Goal: Transaction & Acquisition: Obtain resource

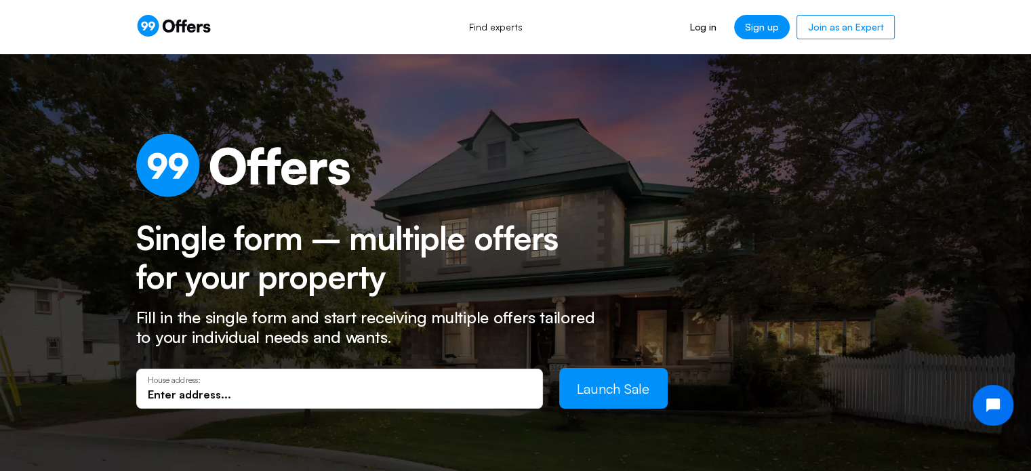
click at [205, 397] on input "text" at bounding box center [340, 394] width 384 height 15
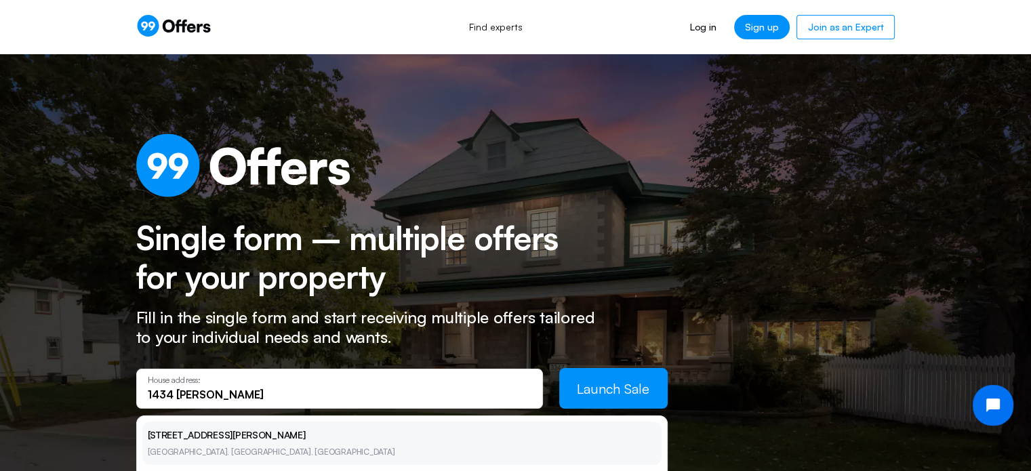
type input "1434 [PERSON_NAME]"
click at [218, 437] on li "[STREET_ADDRESS][PERSON_NAME]" at bounding box center [401, 443] width 519 height 43
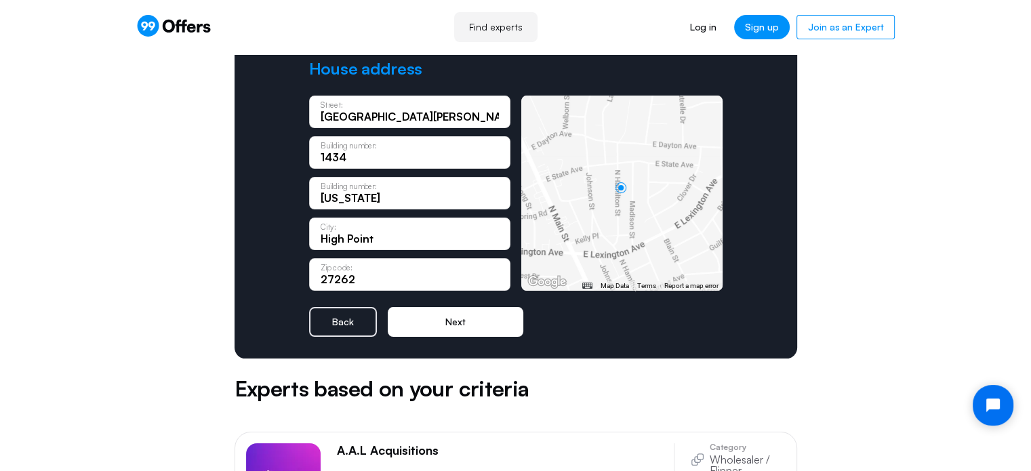
click at [467, 325] on button "Next" at bounding box center [456, 322] width 136 height 30
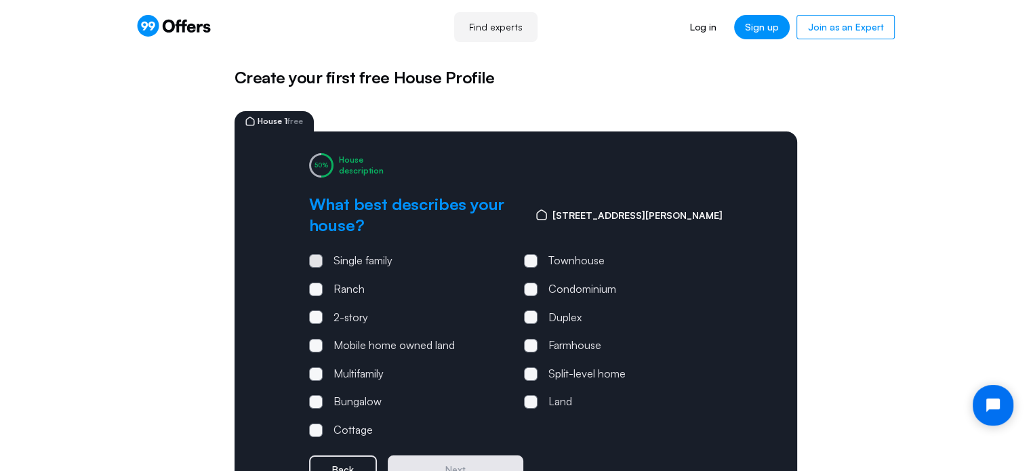
click at [312, 254] on span at bounding box center [316, 261] width 14 height 14
click at [0, 0] on input "Single family" at bounding box center [0, 0] width 0 height 0
click at [447, 455] on button "Next" at bounding box center [456, 470] width 136 height 30
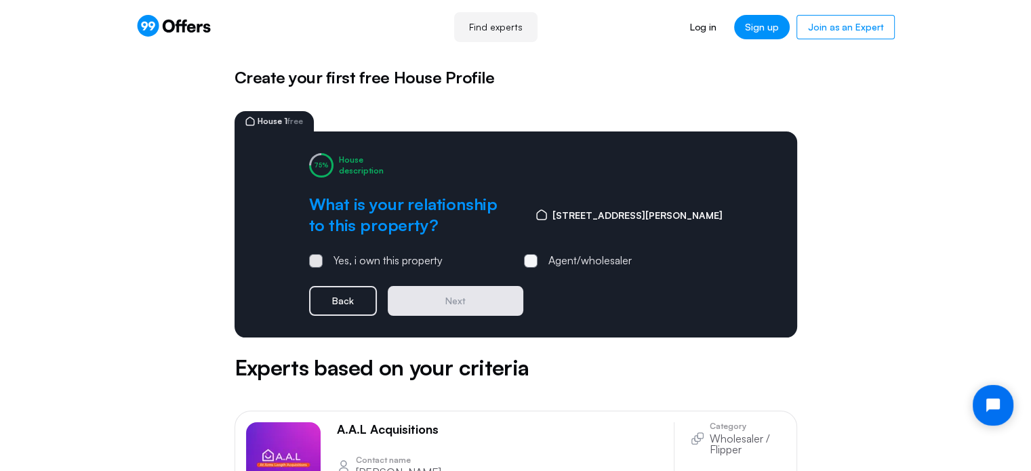
click at [312, 257] on span at bounding box center [316, 261] width 14 height 14
click at [0, 0] on input "Yes, i own this property" at bounding box center [0, 0] width 0 height 0
click at [434, 304] on button "Next" at bounding box center [456, 301] width 136 height 30
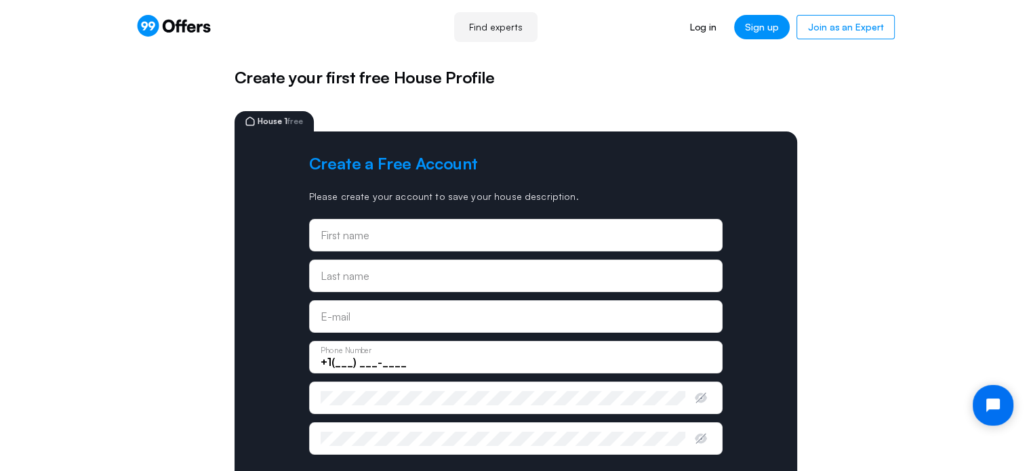
click at [382, 232] on div "First name" at bounding box center [516, 235] width 390 height 15
type input "Anthony"
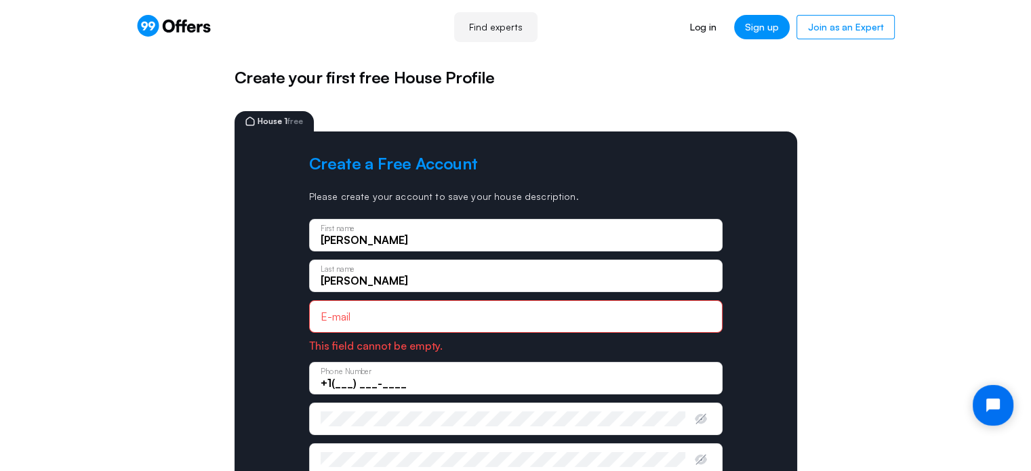
type input "Kormylo"
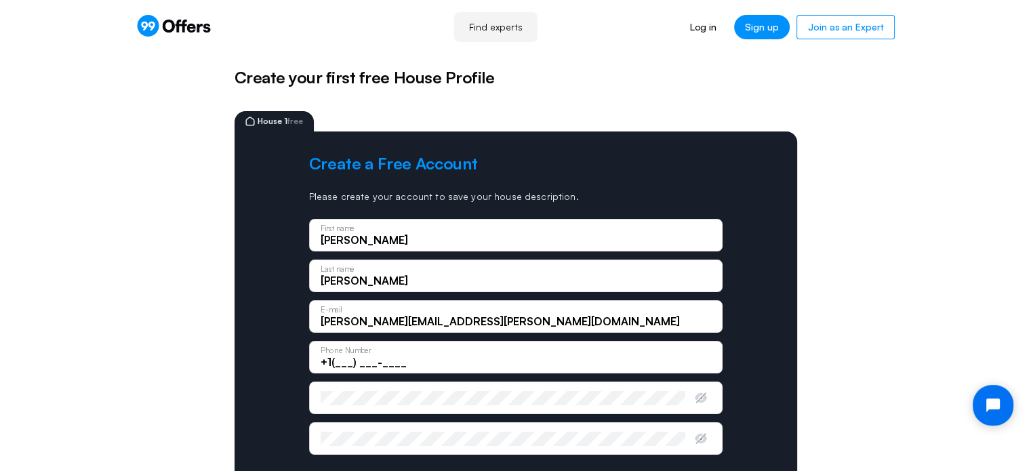
type input "tony.kormylo@gmail.com"
type input "+1(704) 953-2551"
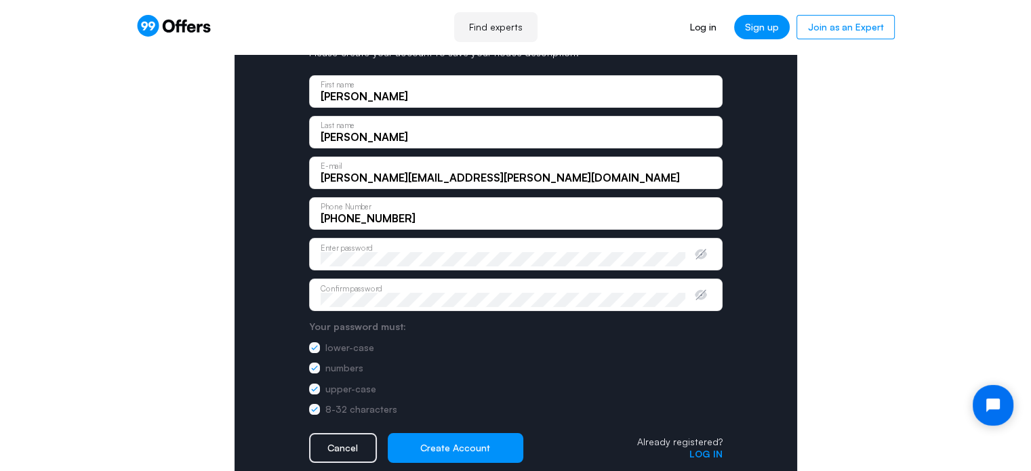
scroll to position [203, 0]
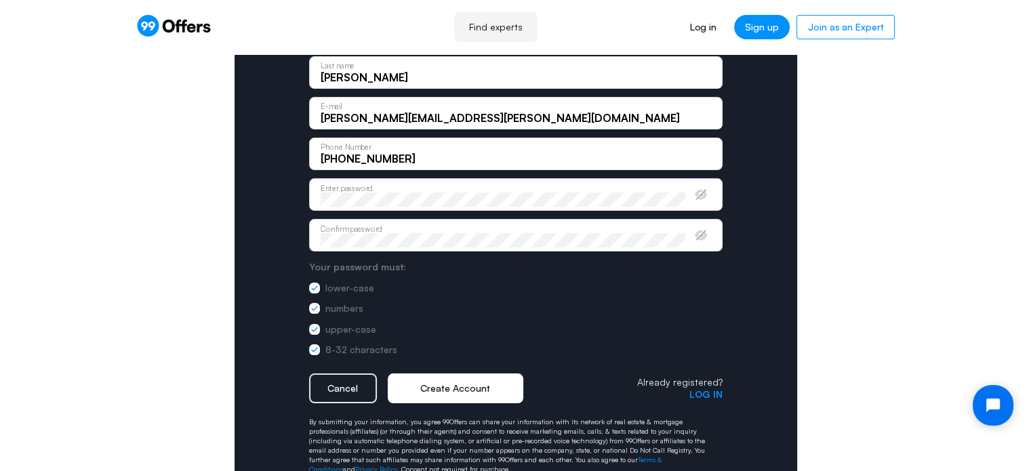
click at [461, 380] on button "Create Account" at bounding box center [456, 388] width 136 height 30
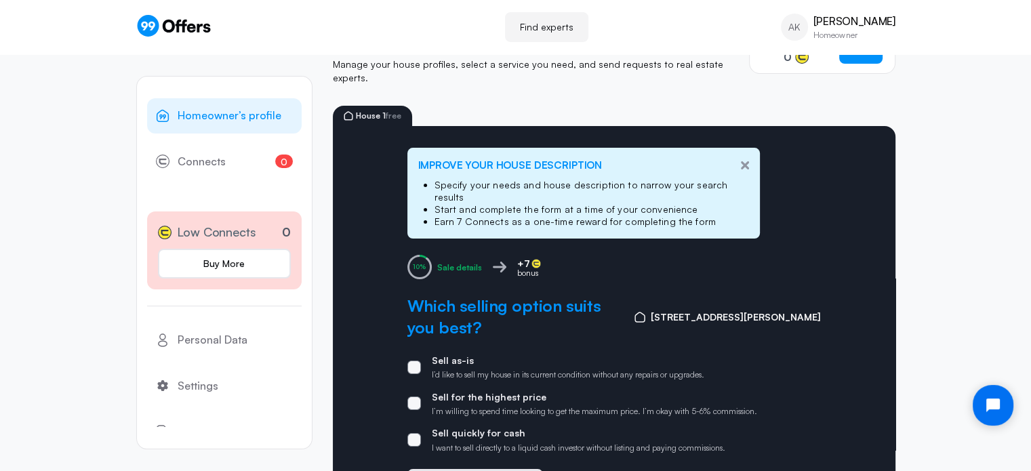
scroll to position [113, 0]
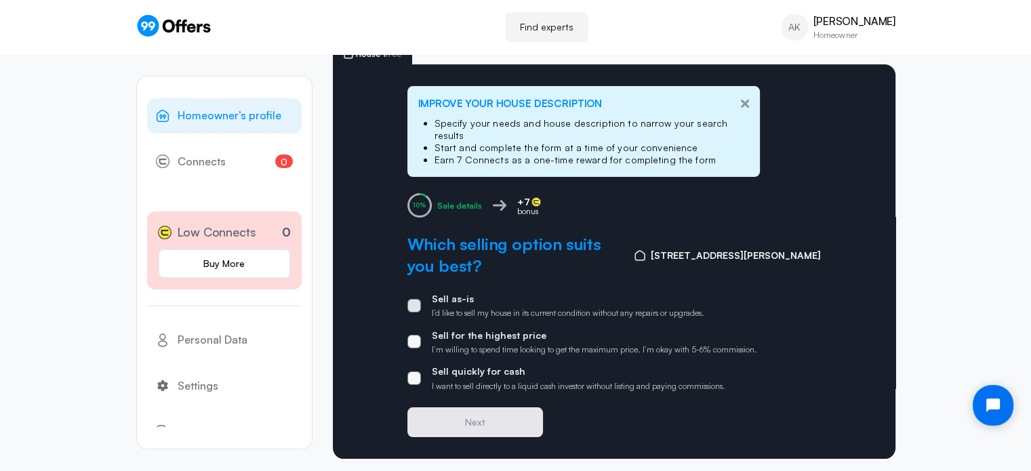
click at [409, 299] on span at bounding box center [414, 306] width 14 height 14
click at [0, 0] on input "Sell as-is I’d like to sell my house in its current condition without any repai…" at bounding box center [0, 0] width 0 height 0
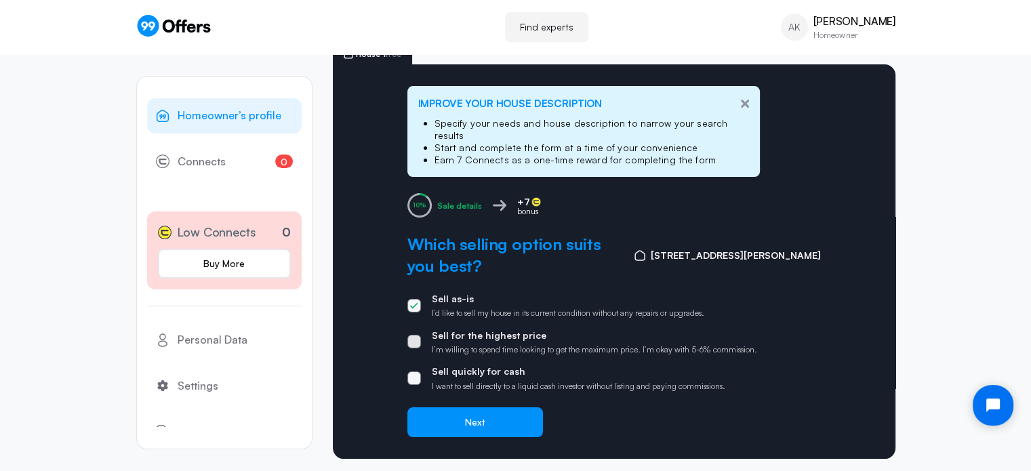
click at [418, 335] on span at bounding box center [414, 342] width 14 height 14
click at [0, 0] on input "Sell for the highest price I’m willing to spend time looking to get the maximum…" at bounding box center [0, 0] width 0 height 0
click at [418, 371] on span at bounding box center [414, 378] width 14 height 14
click at [0, 0] on input "Sell quickly for cash I want to sell directly to a liquid cash investor without…" at bounding box center [0, 0] width 0 height 0
click at [418, 365] on label "Sell quickly for cash I want to sell directly to a liquid cash investor without…" at bounding box center [566, 378] width 318 height 26
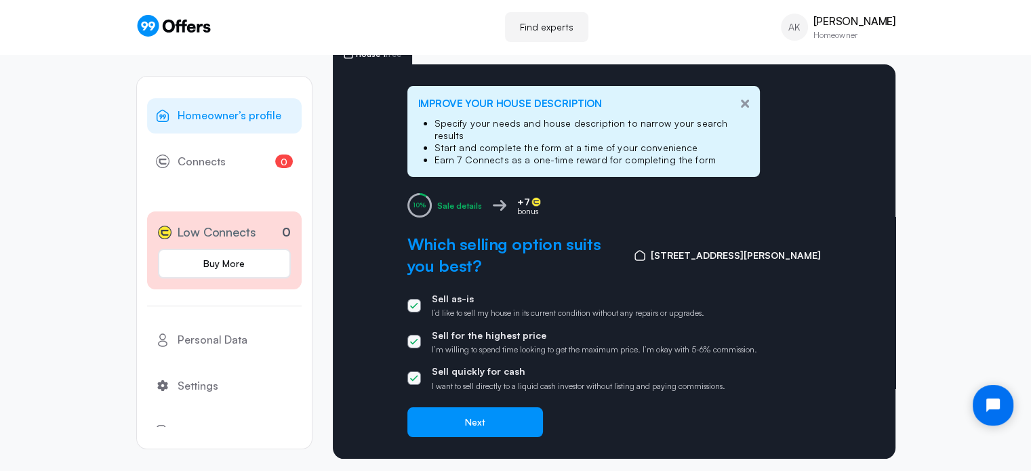
click at [0, 0] on input "Sell quickly for cash I want to sell directly to a liquid cash investor without…" at bounding box center [0, 0] width 0 height 0
click at [419, 335] on span at bounding box center [414, 342] width 14 height 14
click at [0, 0] on input "Sell for the highest price I’m willing to spend time looking to get the maximum…" at bounding box center [0, 0] width 0 height 0
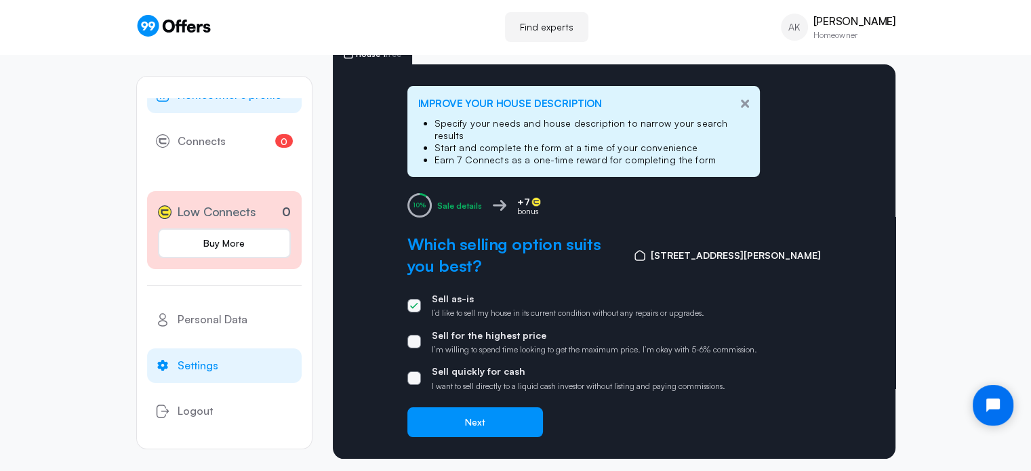
click at [195, 357] on span "Settings" at bounding box center [198, 366] width 41 height 18
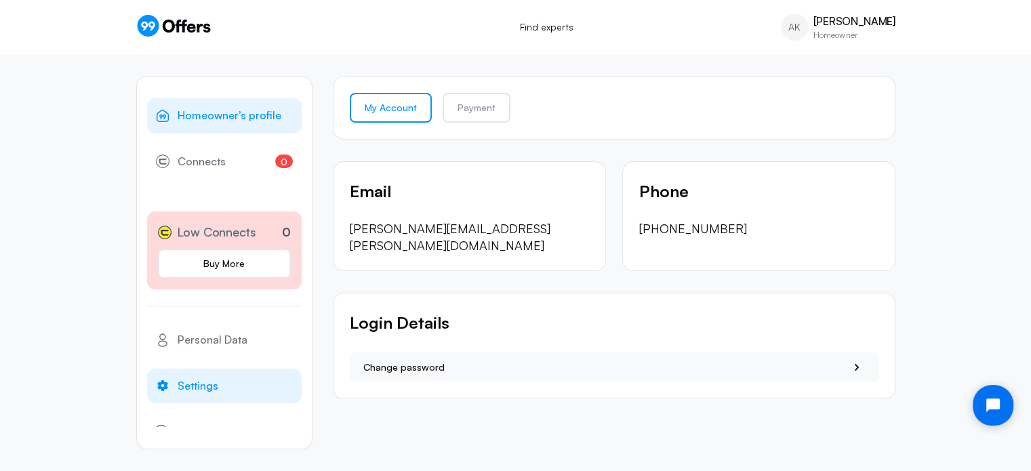
click at [236, 108] on span "Homeowner’s profile" at bounding box center [230, 116] width 104 height 18
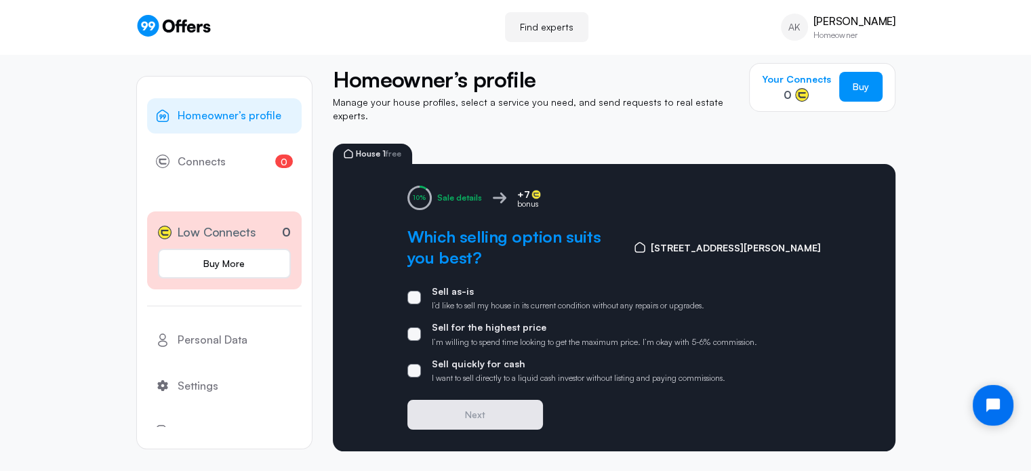
scroll to position [18, 0]
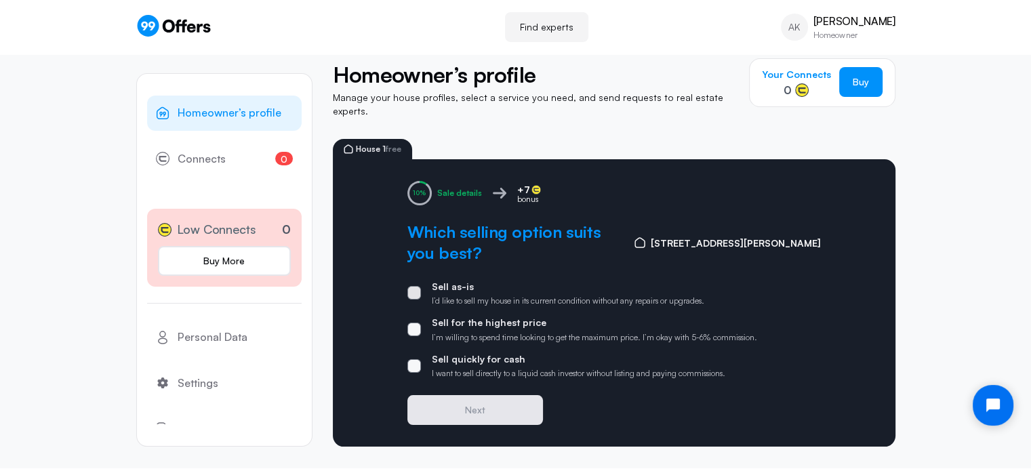
click at [421, 281] on label "Sell as-is I’d like to sell my house in its current condition without any repai…" at bounding box center [555, 294] width 297 height 26
click at [0, 0] on input "Sell as-is I’d like to sell my house in its current condition without any repai…" at bounding box center [0, 0] width 0 height 0
click at [505, 408] on button "Next" at bounding box center [475, 410] width 136 height 30
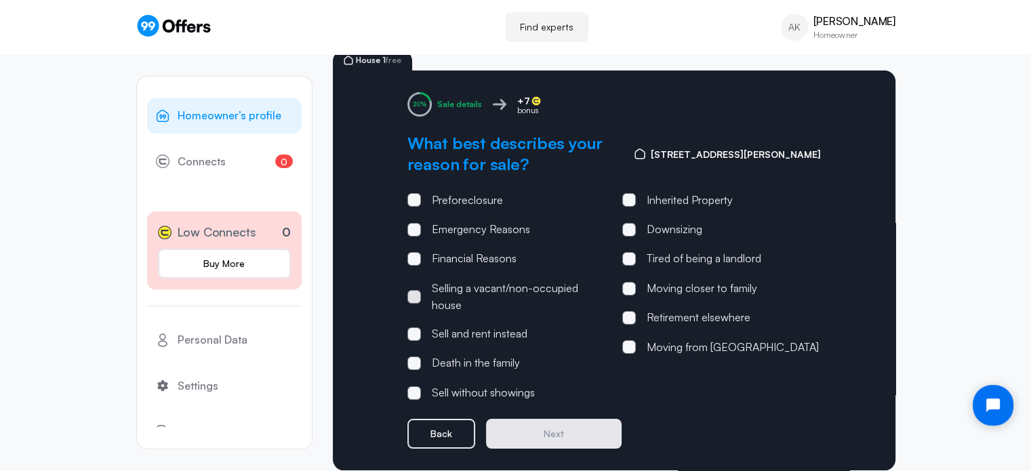
scroll to position [129, 0]
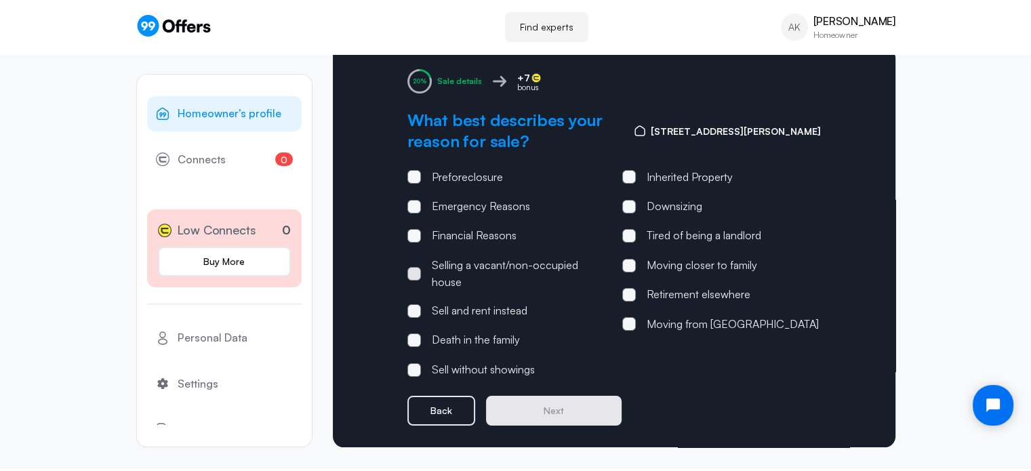
click at [416, 267] on span at bounding box center [414, 274] width 14 height 14
click at [0, 0] on input "Selling a vacant/non-occupied house" at bounding box center [0, 0] width 0 height 0
click at [529, 404] on button "Next" at bounding box center [554, 411] width 136 height 30
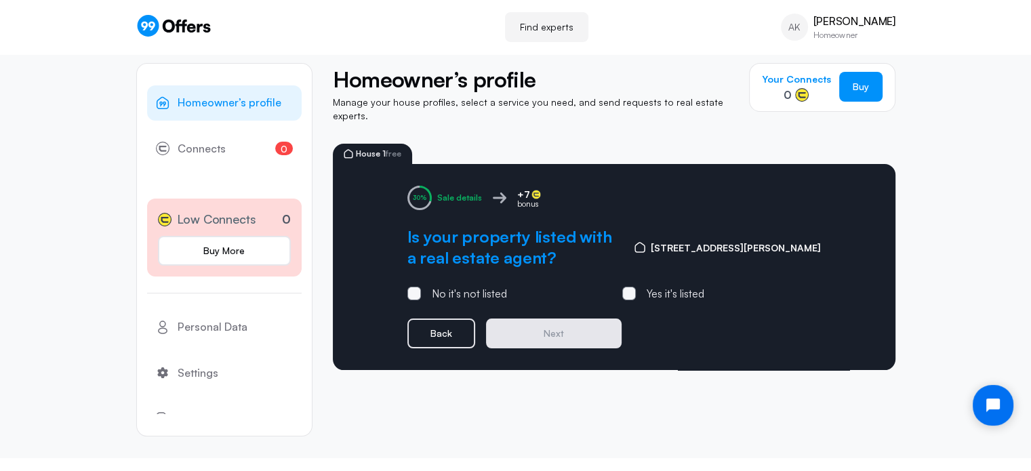
scroll to position [0, 0]
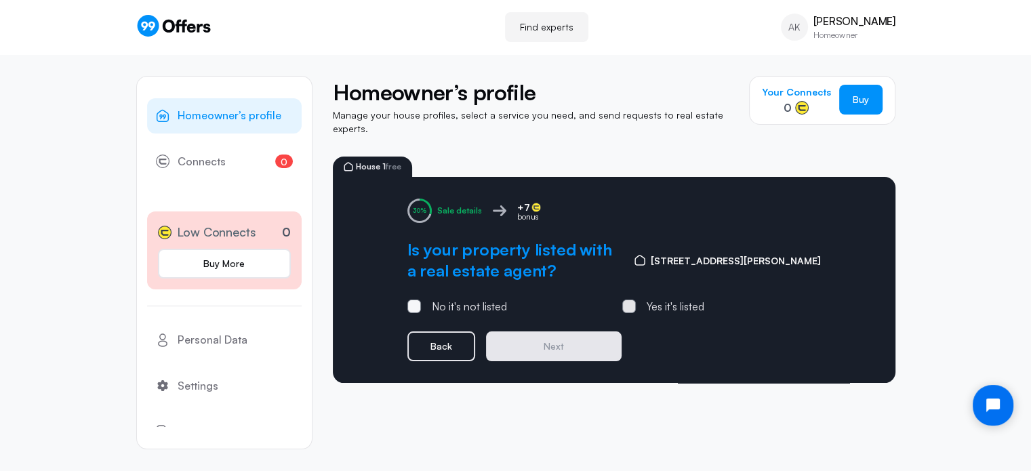
click at [634, 300] on span at bounding box center [629, 307] width 14 height 14
click at [0, 0] on input "Yes it's listed" at bounding box center [0, 0] width 0 height 0
click at [589, 336] on button "Next" at bounding box center [554, 346] width 136 height 30
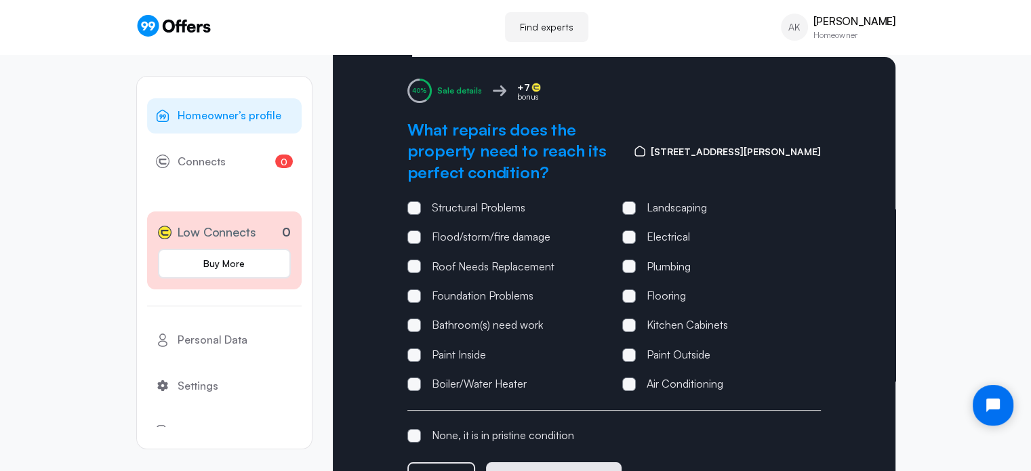
scroll to position [136, 0]
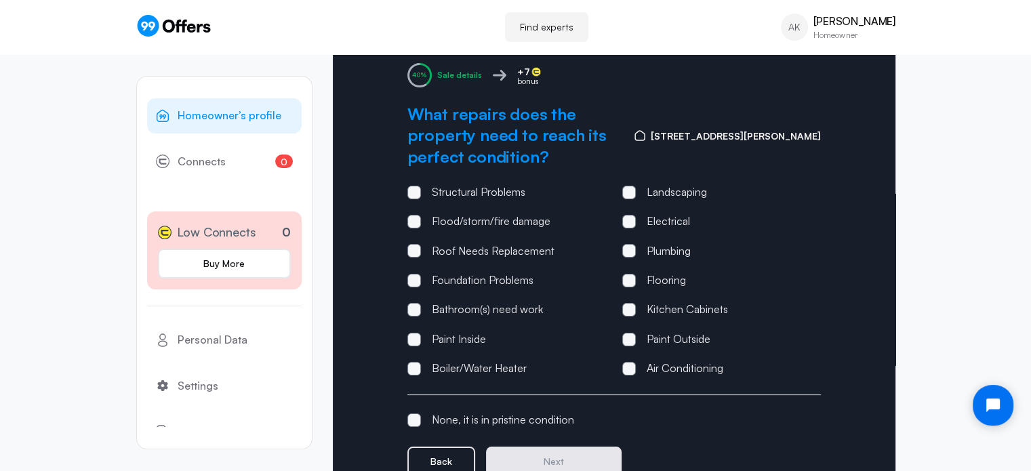
click at [404, 413] on div "Sale details +7 bonus What repairs does the property need to reach its perfect …" at bounding box center [614, 269] width 563 height 457
click at [413, 413] on span at bounding box center [414, 420] width 14 height 14
click at [0, 0] on input "None, it is in pristine condition" at bounding box center [0, 0] width 0 height 0
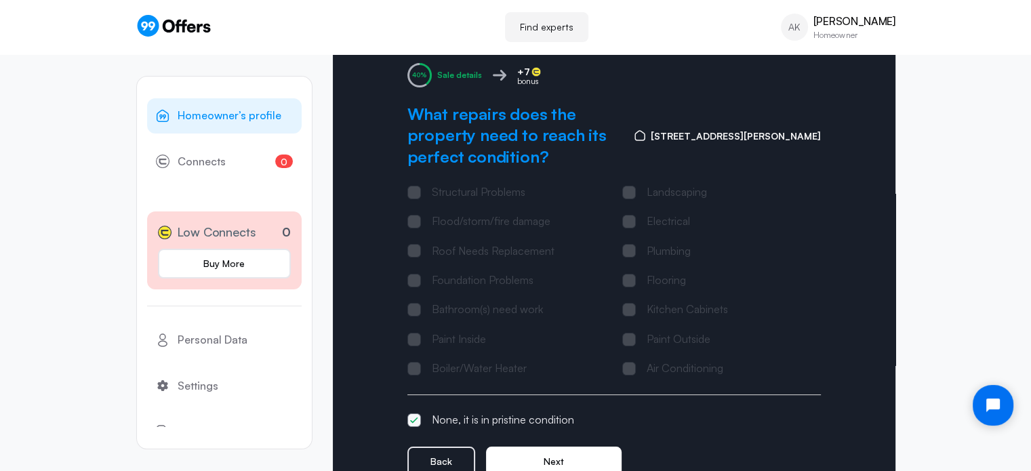
click at [544, 453] on button "Next" at bounding box center [554, 462] width 136 height 30
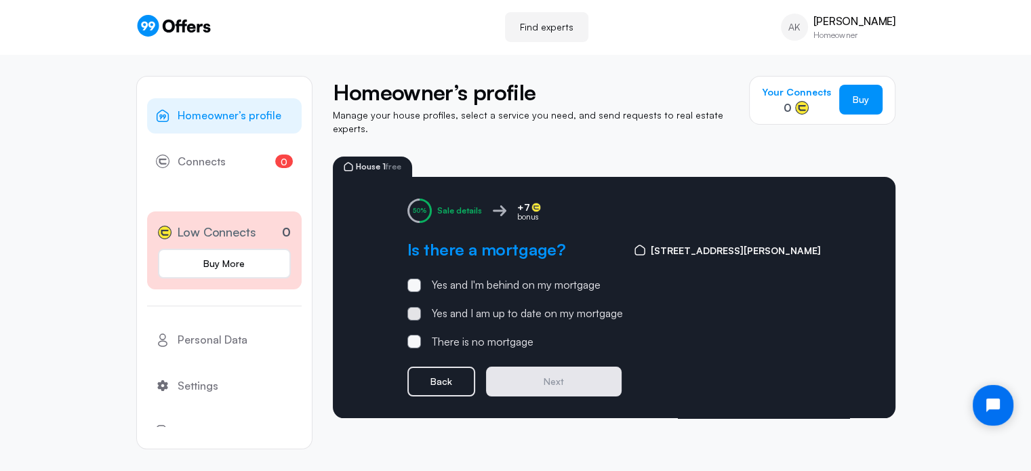
click at [416, 307] on span at bounding box center [414, 314] width 14 height 14
click at [0, 0] on input "Yes and I am up to date on my mortgage" at bounding box center [0, 0] width 0 height 0
click at [527, 373] on button "Next" at bounding box center [554, 382] width 136 height 30
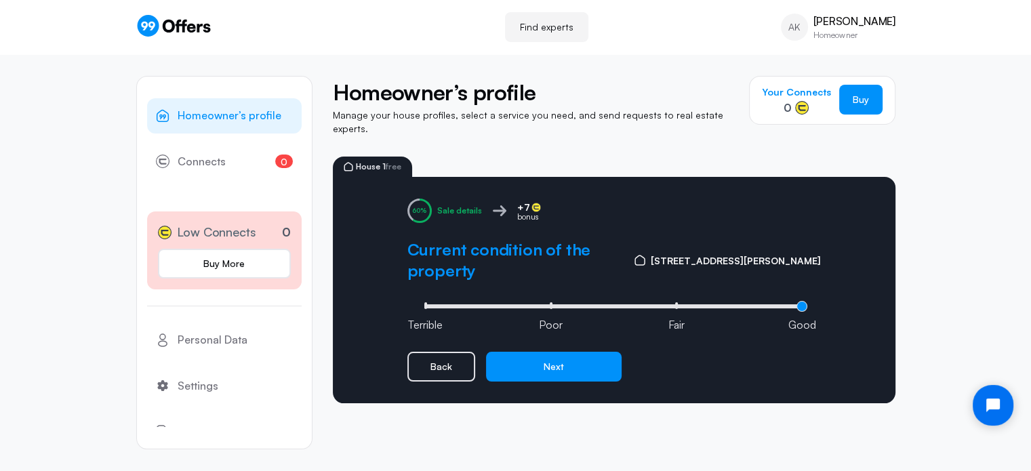
type input "3"
click at [798, 304] on input "range" at bounding box center [614, 306] width 386 height 4
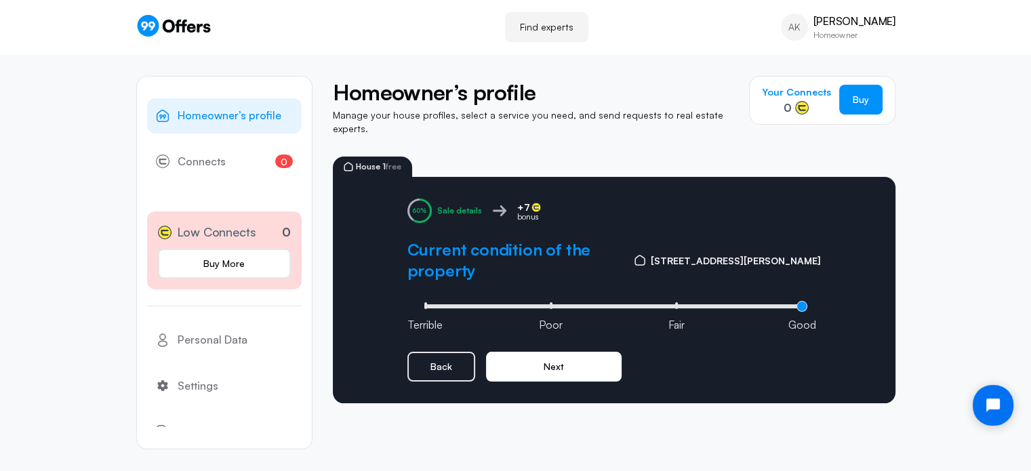
click at [586, 352] on button "Next" at bounding box center [554, 367] width 136 height 30
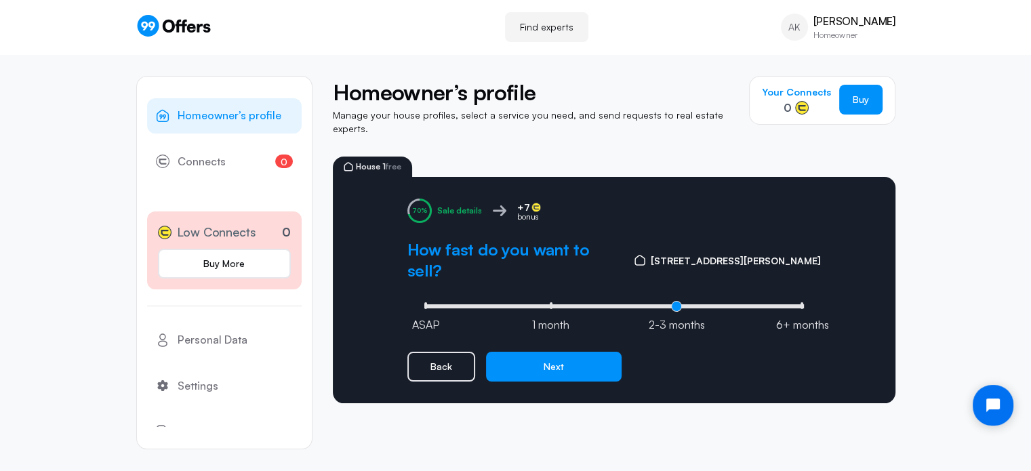
click at [424, 302] on li "ASAP" at bounding box center [425, 305] width 3 height 7
type input "0"
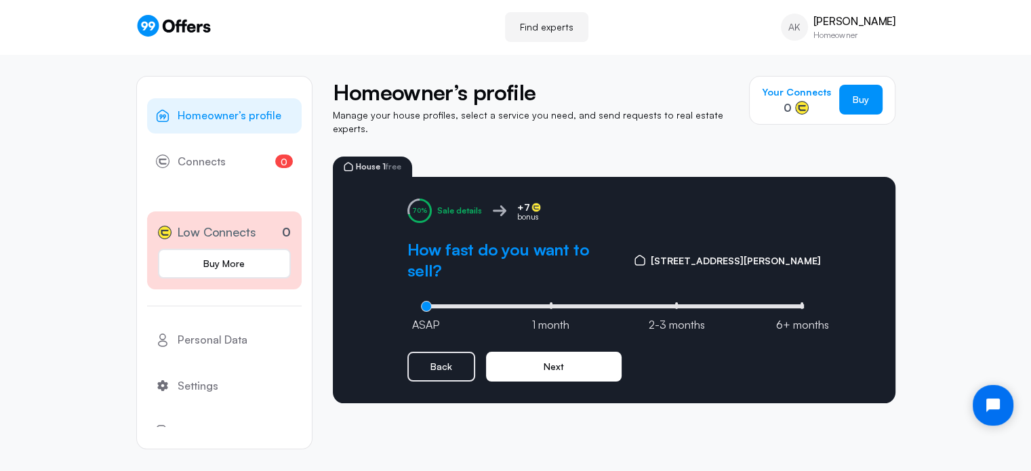
click at [519, 352] on button "Next" at bounding box center [554, 367] width 136 height 30
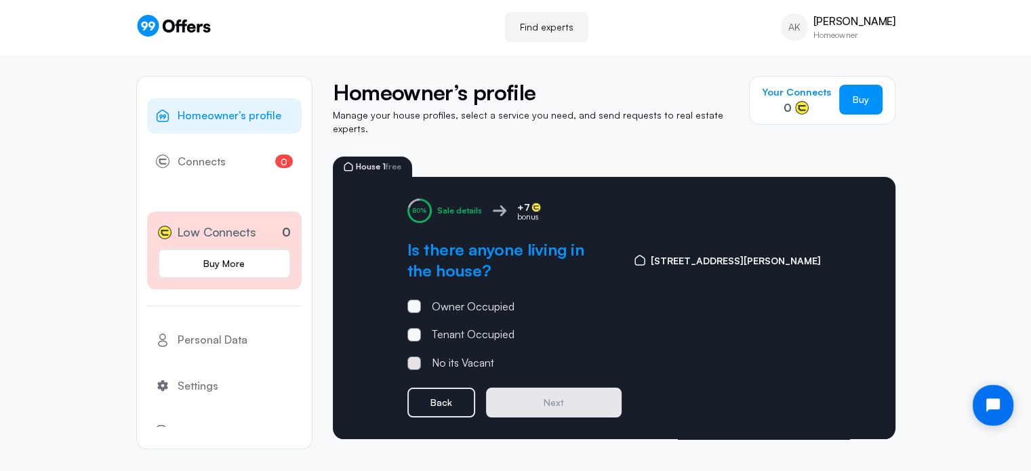
click at [422, 354] on label "No its Vacant" at bounding box center [450, 363] width 87 height 18
click at [0, 0] on input "No its Vacant" at bounding box center [0, 0] width 0 height 0
click at [611, 398] on button "Next" at bounding box center [554, 403] width 136 height 30
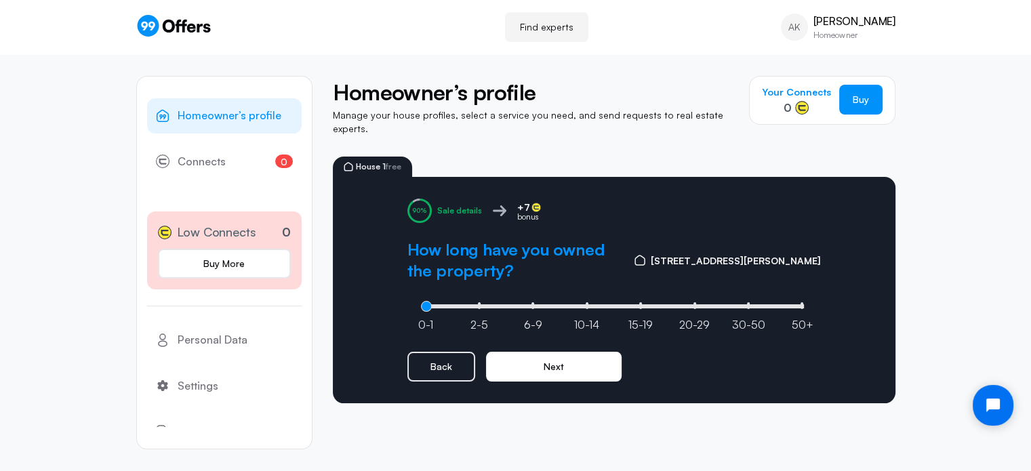
click at [523, 352] on button "Next" at bounding box center [554, 367] width 136 height 30
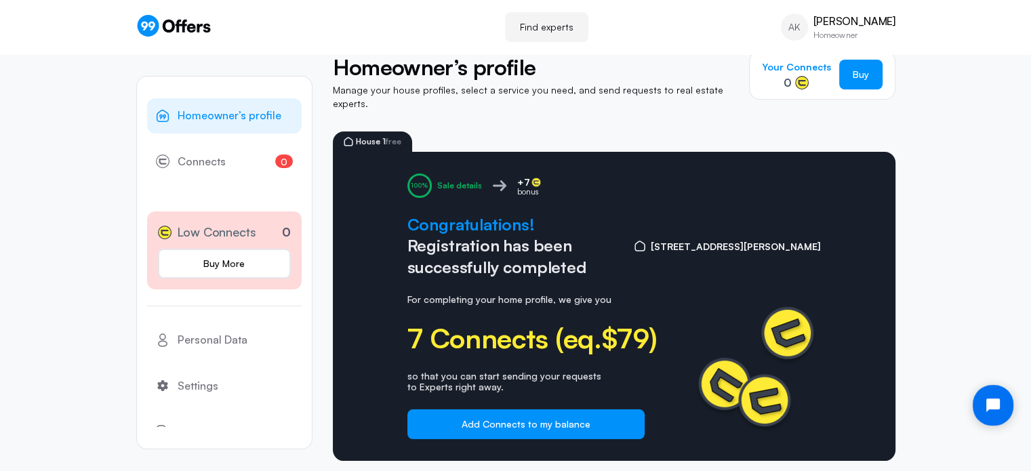
scroll to position [39, 0]
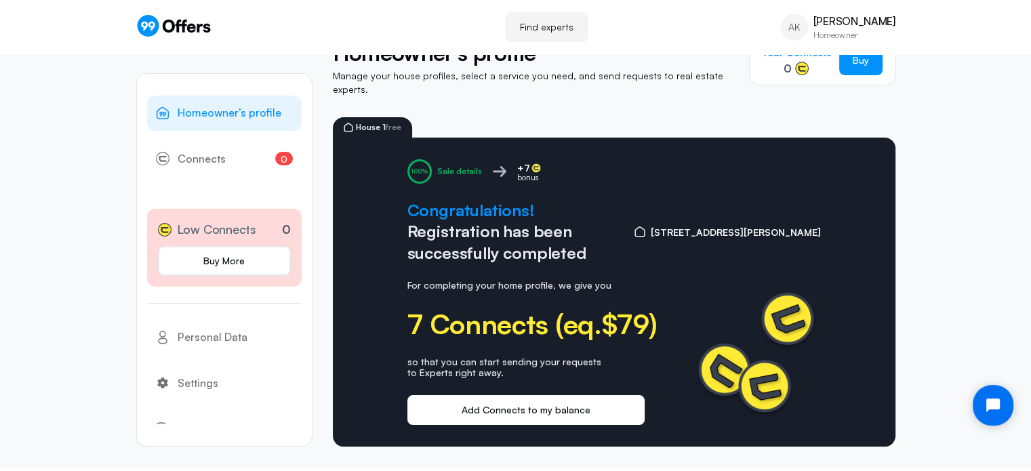
click at [530, 413] on button "Add Connects to my balance" at bounding box center [525, 410] width 237 height 30
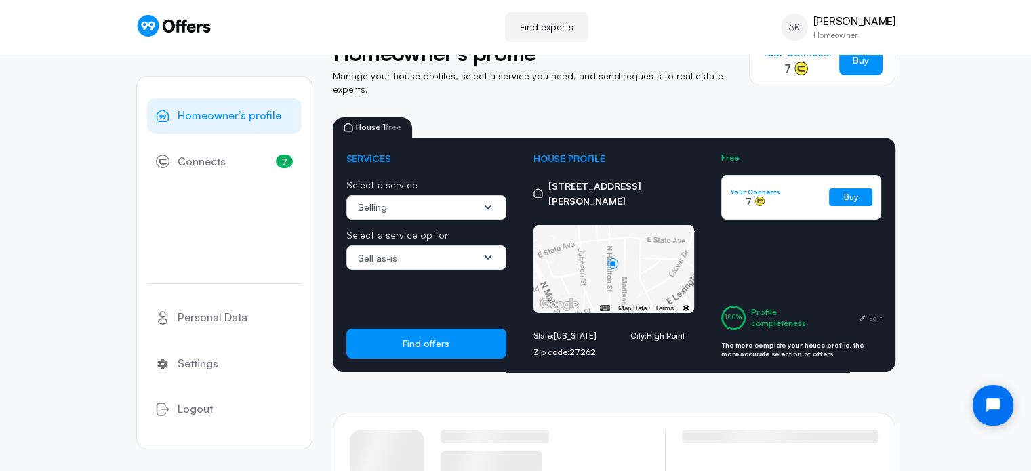
scroll to position [0, 0]
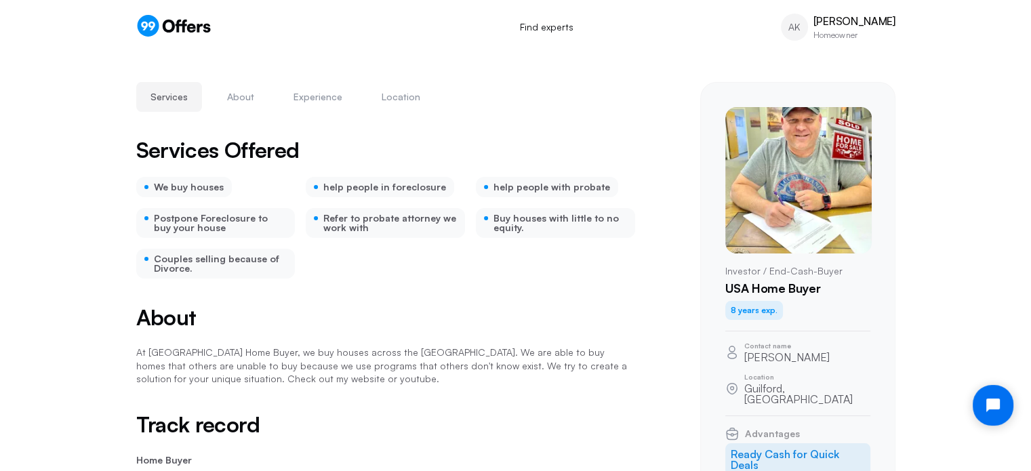
click at [163, 22] on icon at bounding box center [168, 26] width 12 height 13
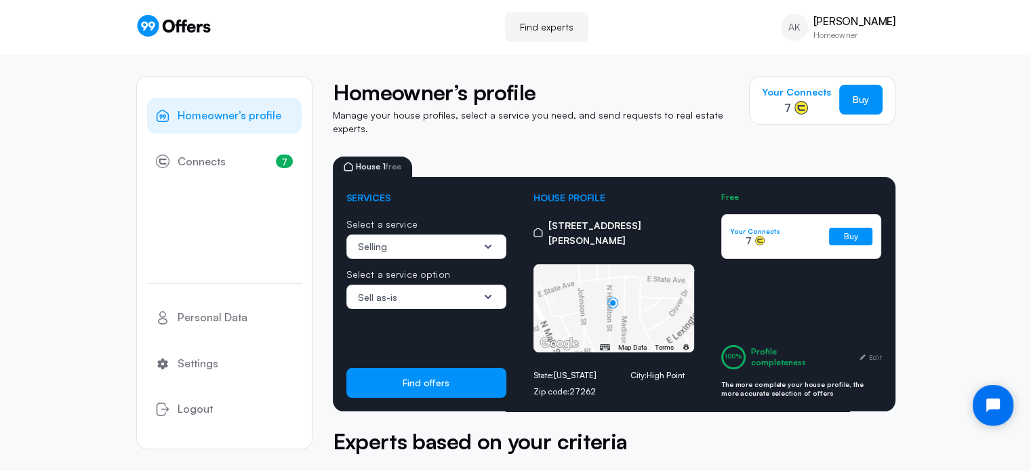
click at [428, 291] on div "Sell as-is" at bounding box center [418, 298] width 121 height 14
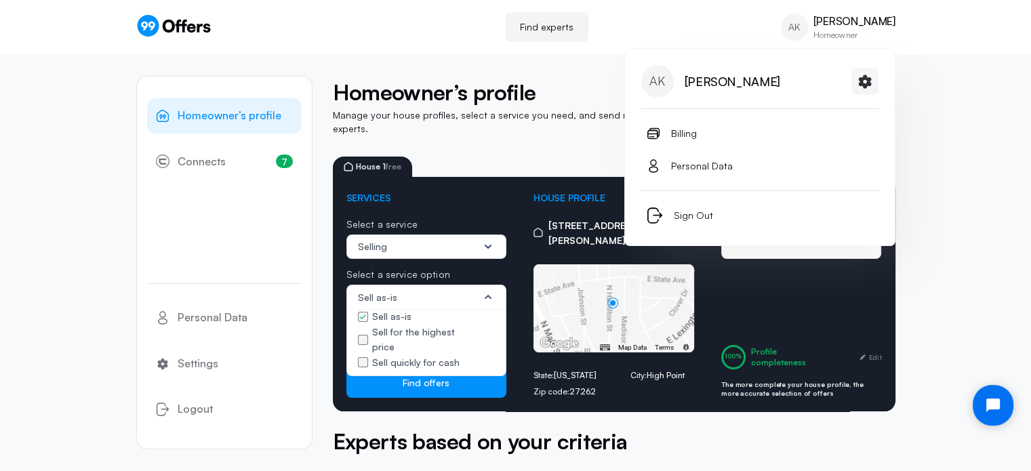
click at [812, 24] on div "AK Anthony Kormylo Homeowner" at bounding box center [838, 27] width 115 height 27
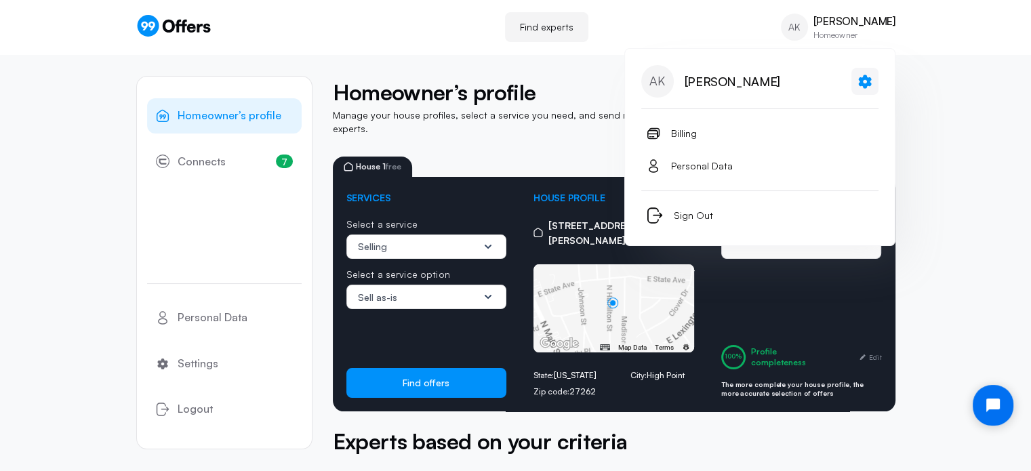
click at [855, 82] on link at bounding box center [864, 81] width 27 height 27
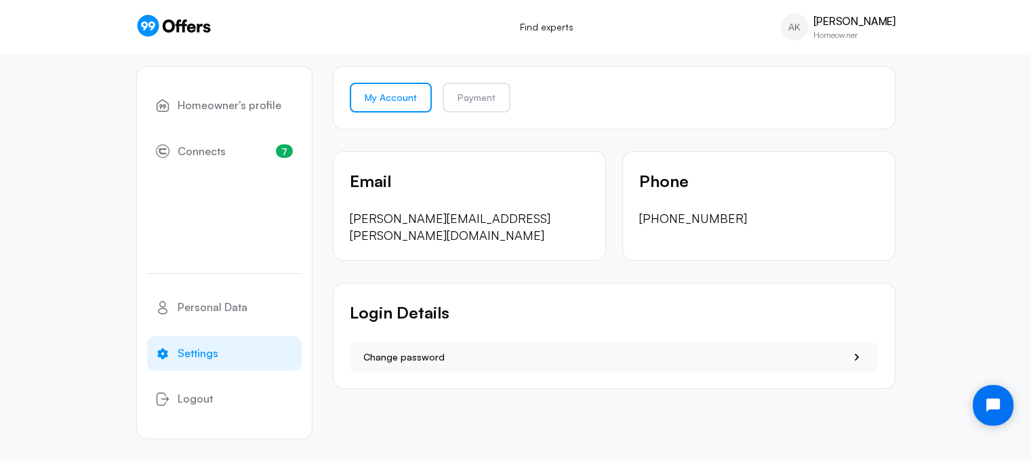
scroll to position [13, 0]
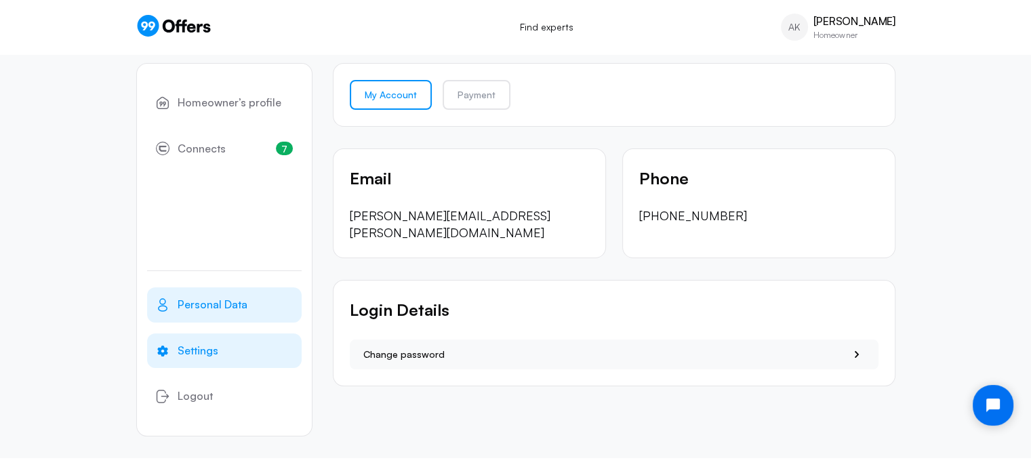
click at [226, 311] on span "Personal Data" at bounding box center [213, 305] width 70 height 18
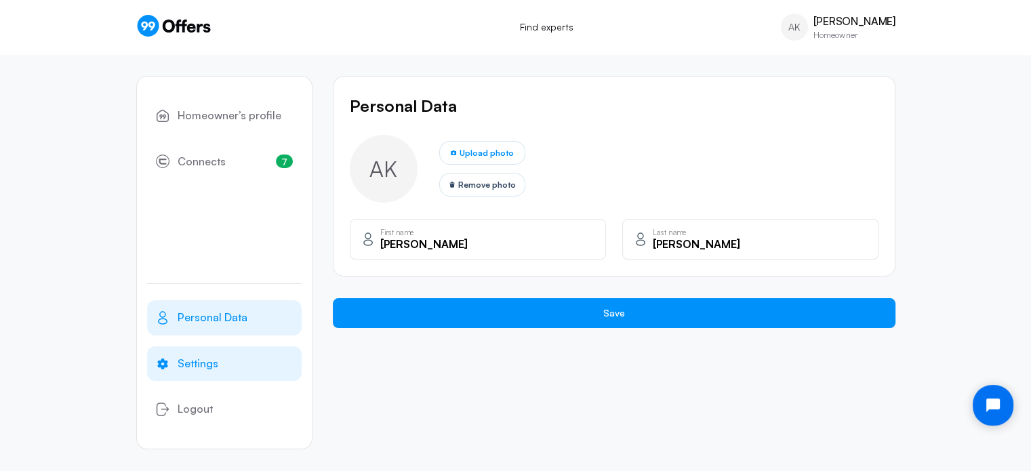
click at [207, 365] on span "Settings" at bounding box center [198, 364] width 41 height 18
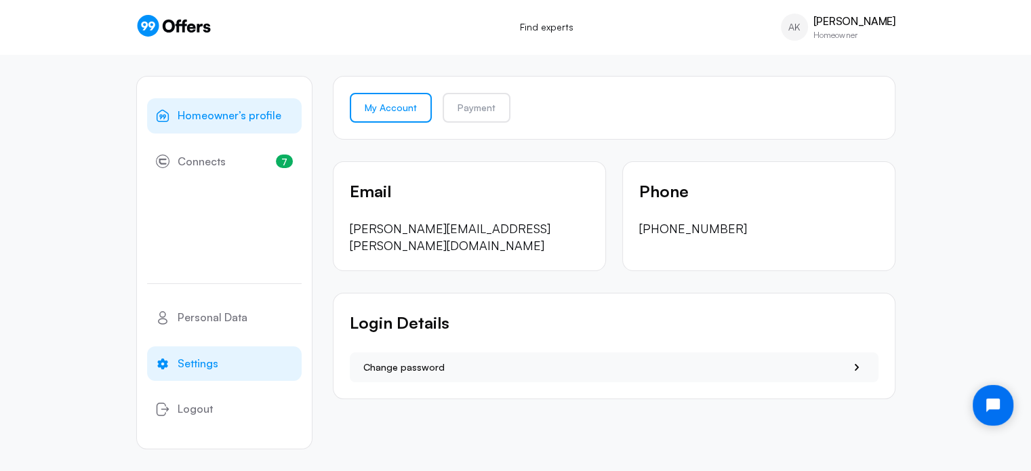
click at [200, 117] on span "Homeowner’s profile" at bounding box center [230, 116] width 104 height 18
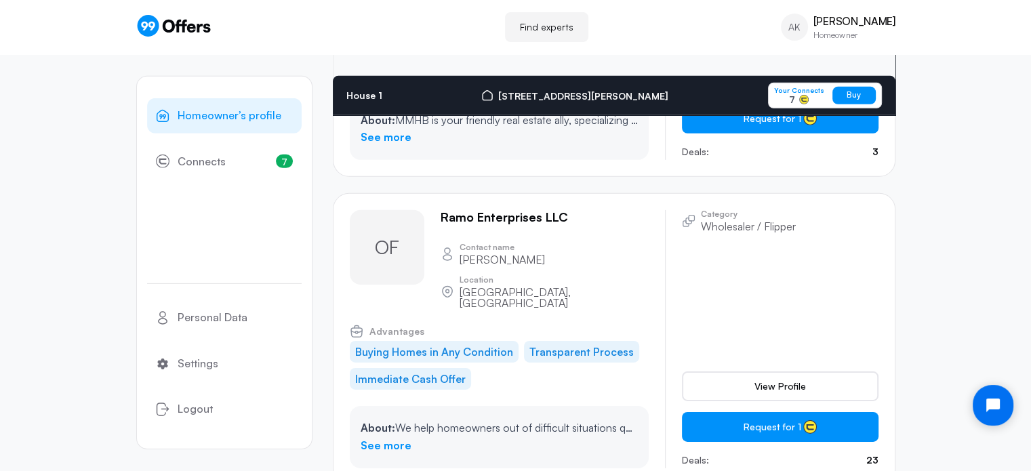
scroll to position [9550, 0]
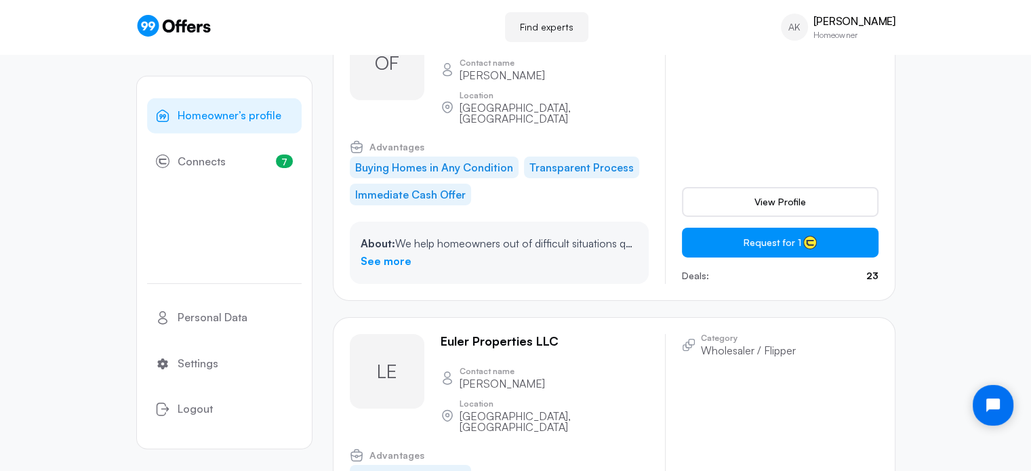
scroll to position [0, 0]
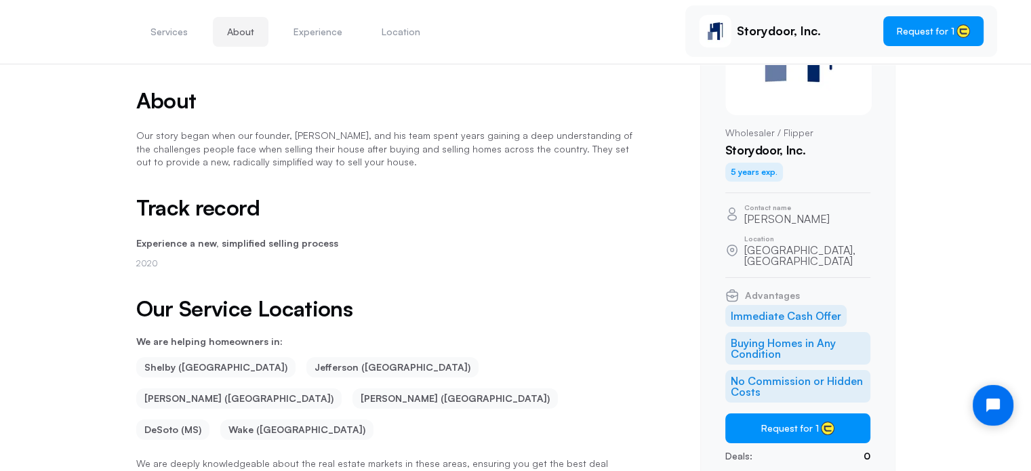
scroll to position [342, 0]
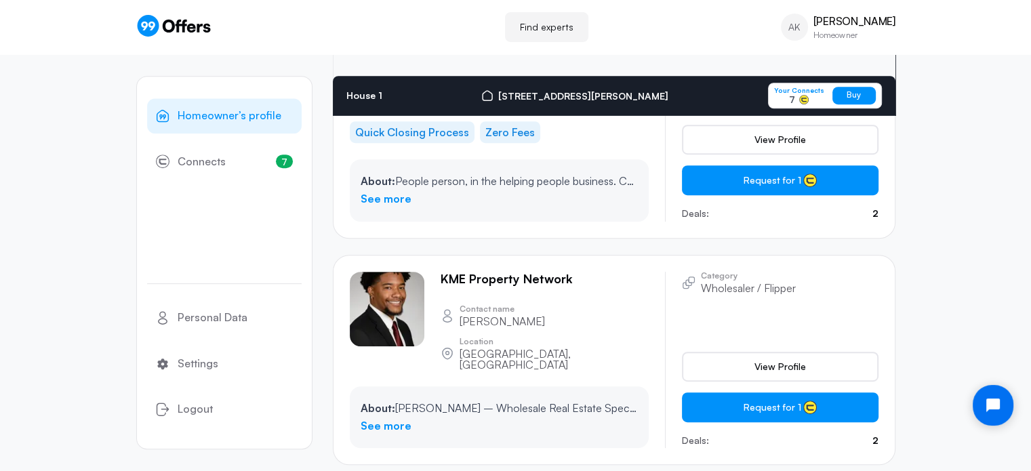
scroll to position [603, 0]
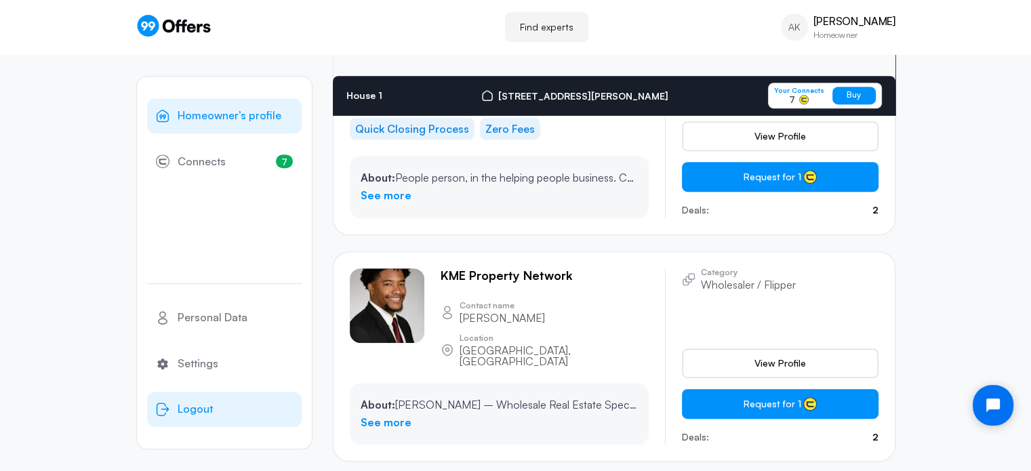
click at [197, 404] on span "Logout" at bounding box center [195, 410] width 35 height 18
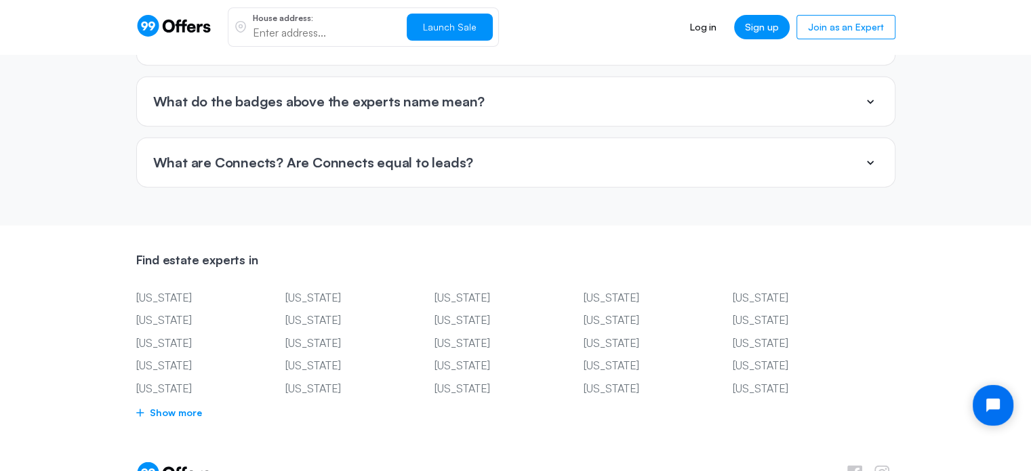
scroll to position [3398, 0]
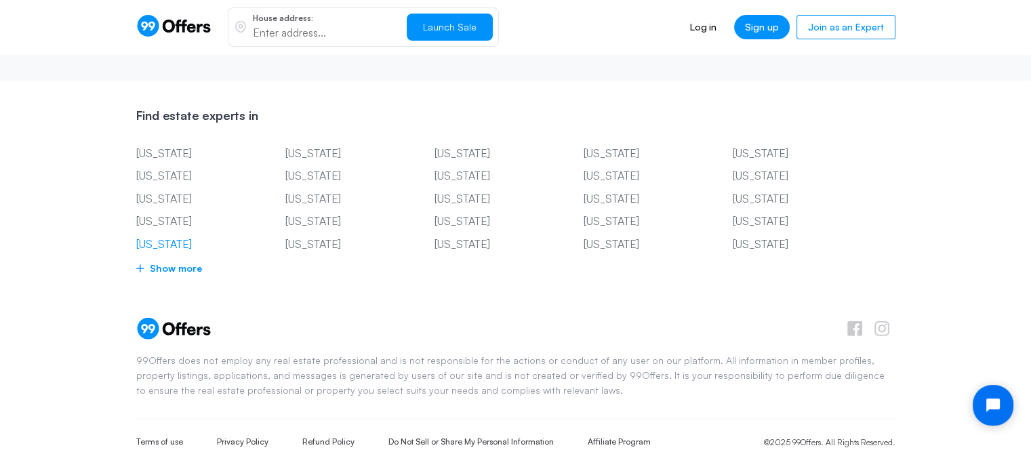
click at [180, 236] on link "[US_STATE]" at bounding box center [190, 245] width 108 height 18
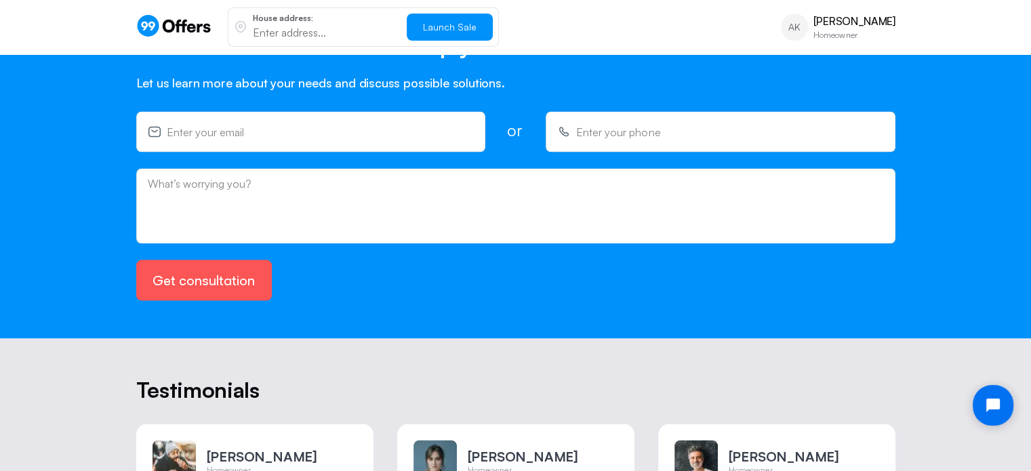
scroll to position [2508, 0]
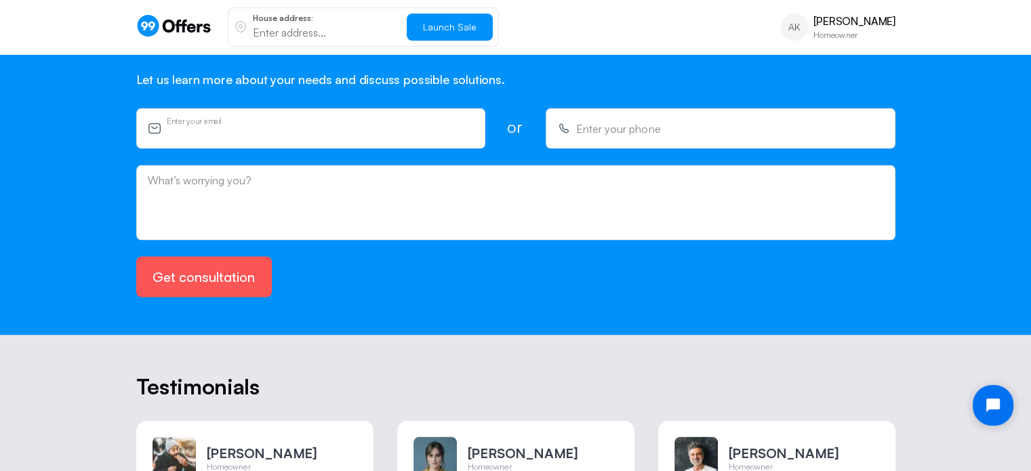
click at [233, 125] on input "email" at bounding box center [320, 132] width 307 height 15
type input "tony.kormylo@gmail.com"
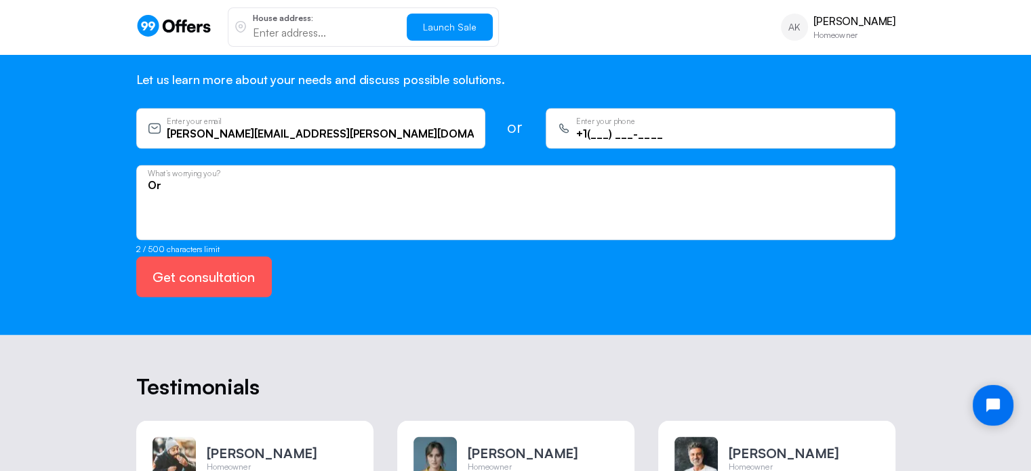
type textarea "O"
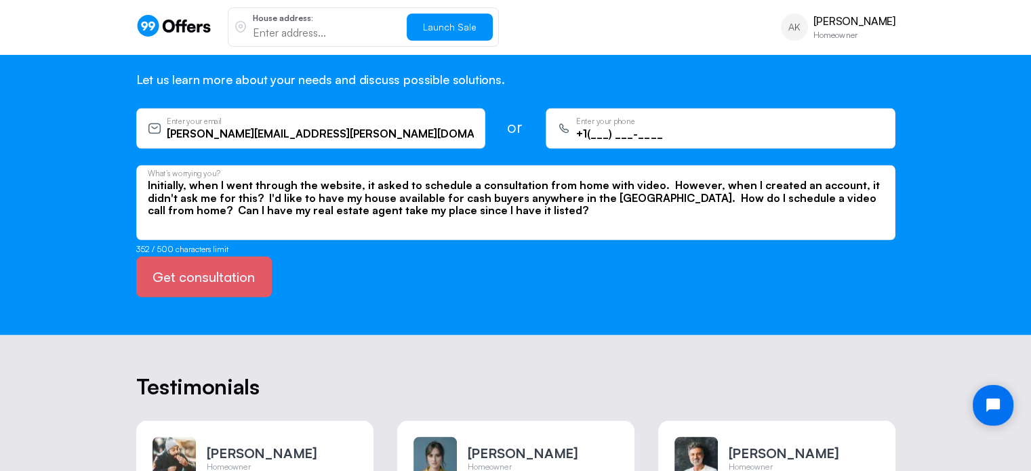
type textarea "Initially, when I went through the website, it asked to schedule a consultation…"
click at [236, 256] on button "Get consultation" at bounding box center [204, 276] width 136 height 41
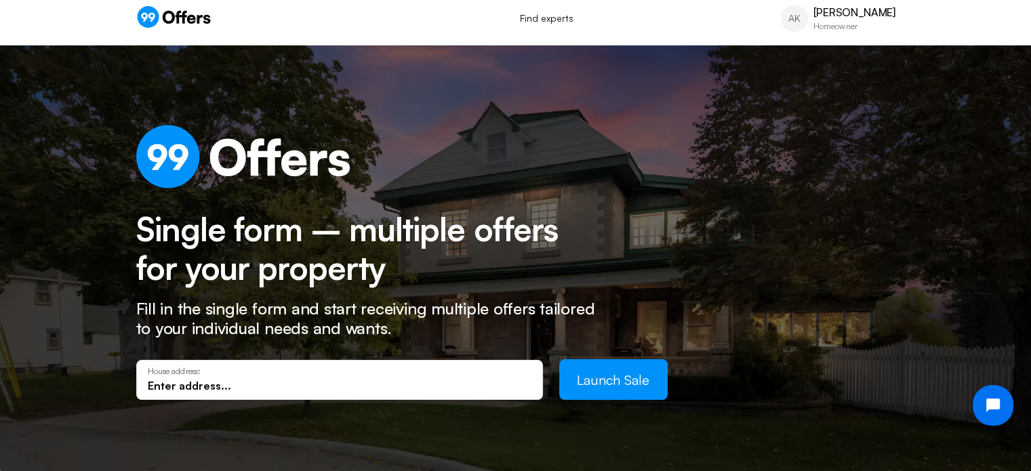
scroll to position [68, 0]
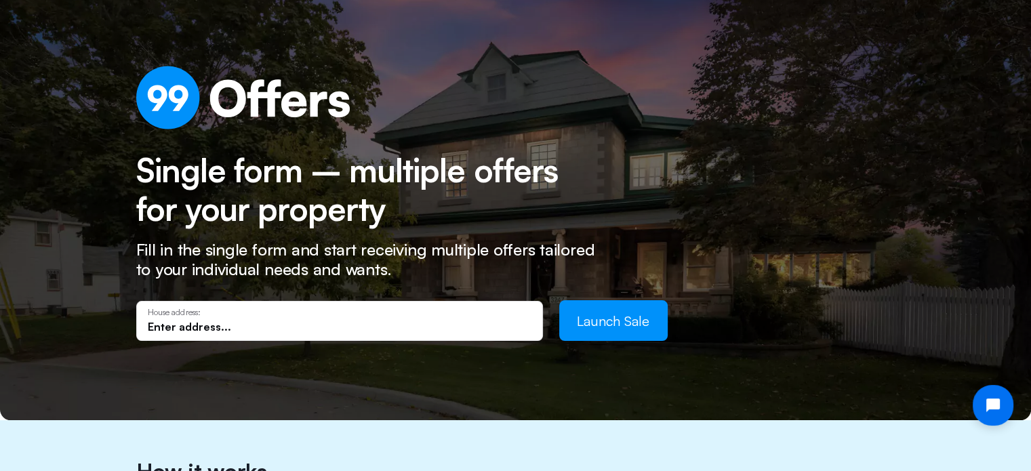
click at [224, 323] on input "text" at bounding box center [340, 326] width 384 height 15
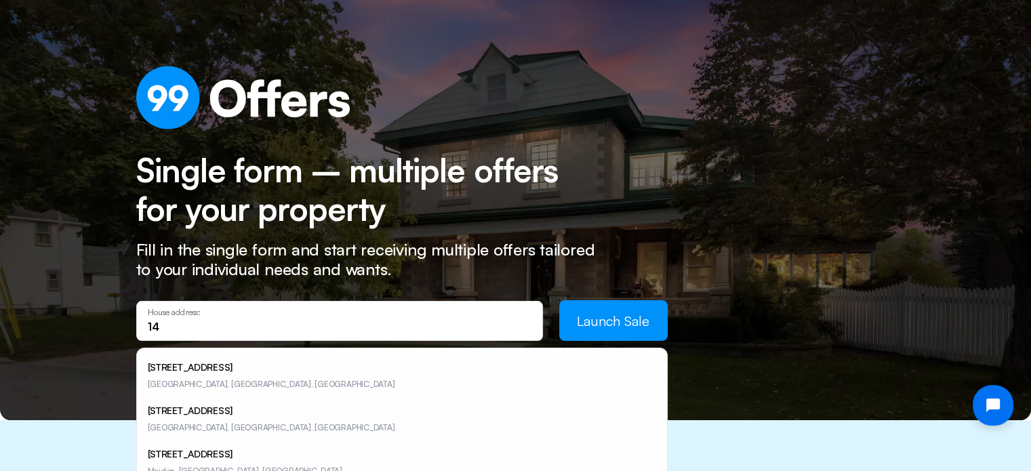
type input "1"
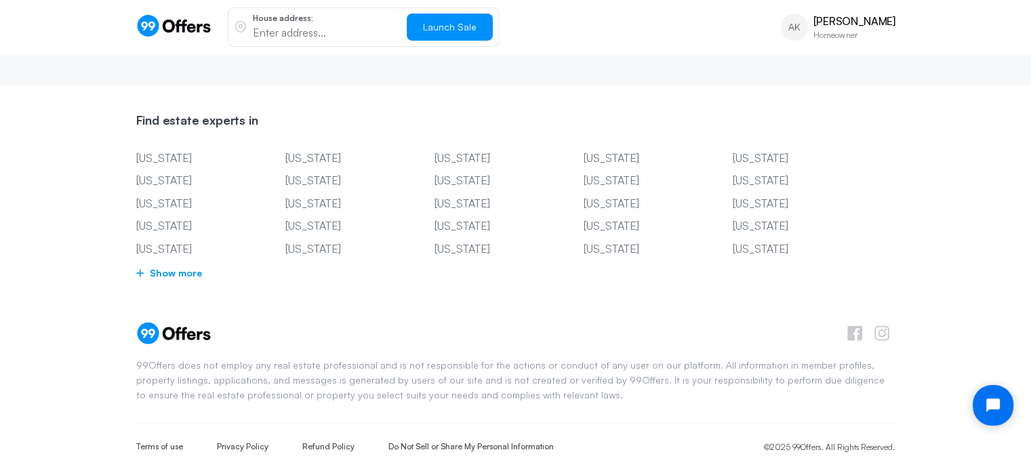
scroll to position [3398, 0]
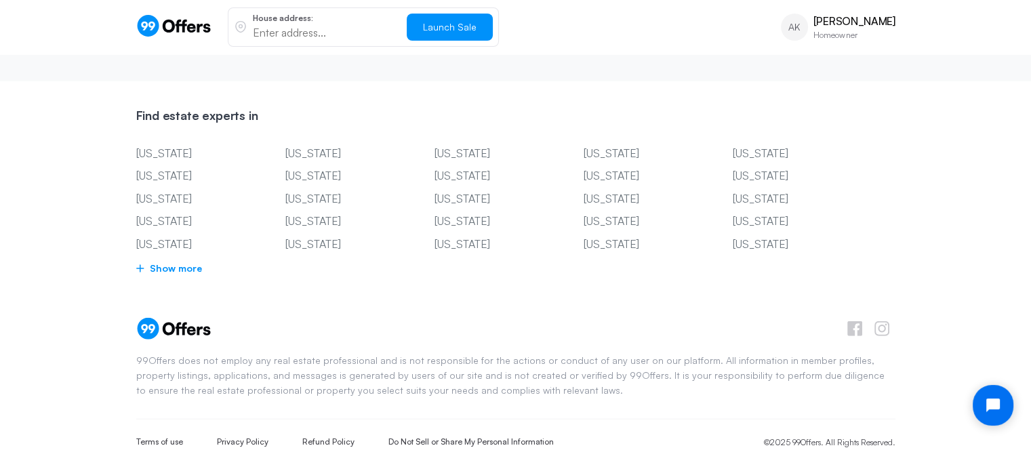
click at [175, 260] on span "Show more" at bounding box center [515, 268] width 759 height 17
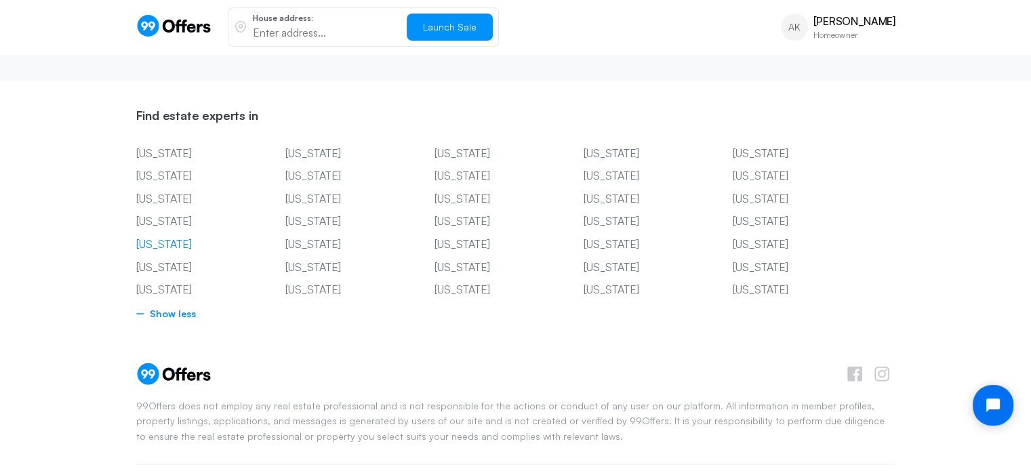
click at [165, 236] on link "[US_STATE]" at bounding box center [190, 245] width 108 height 18
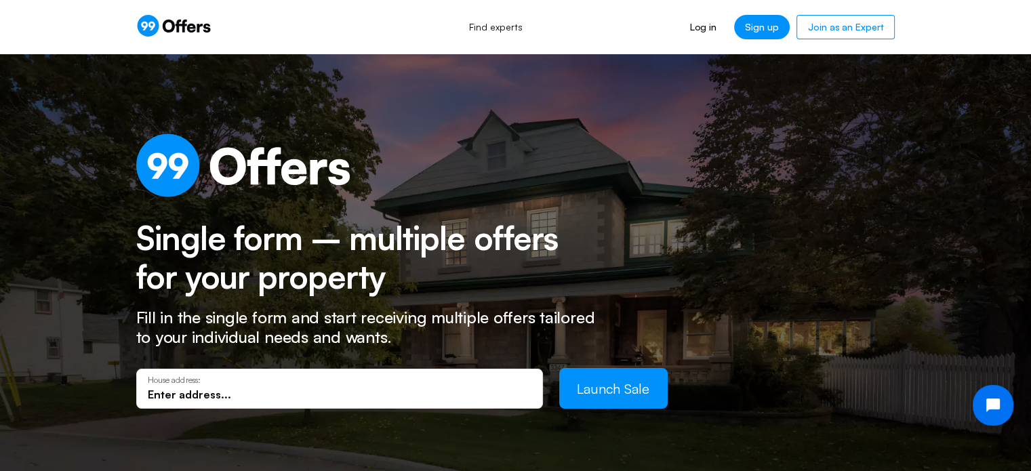
click at [409, 371] on div "House address:" at bounding box center [339, 388] width 407 height 39
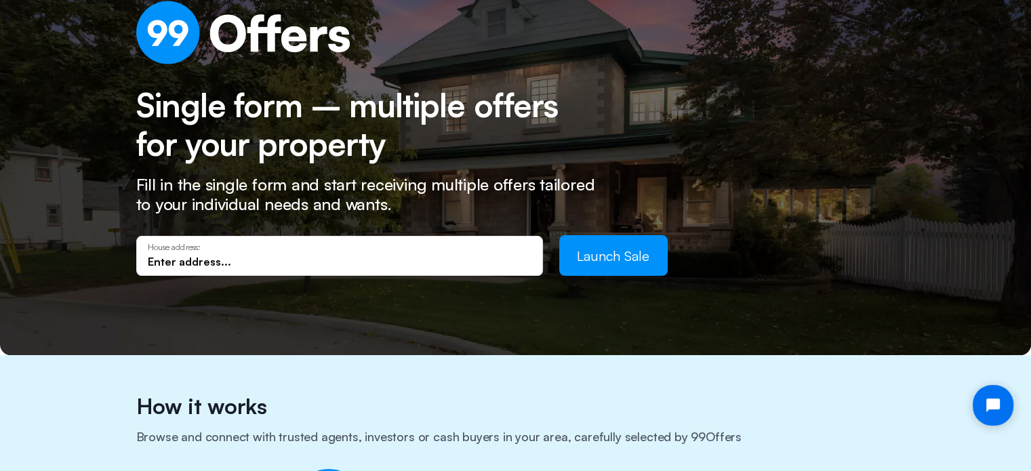
scroll to position [136, 0]
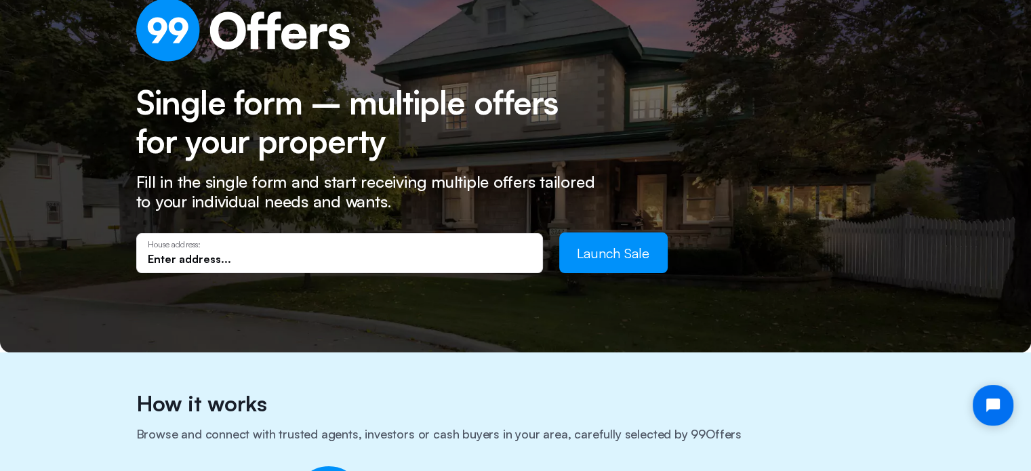
click at [211, 256] on input "text" at bounding box center [340, 258] width 384 height 15
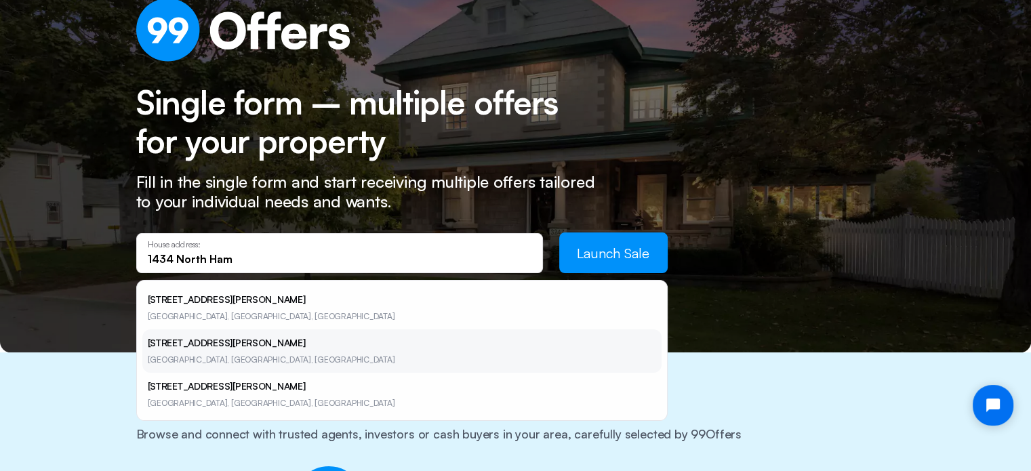
type input "1434 North Ham"
click at [174, 336] on li "[STREET_ADDRESS][PERSON_NAME]" at bounding box center [401, 350] width 519 height 43
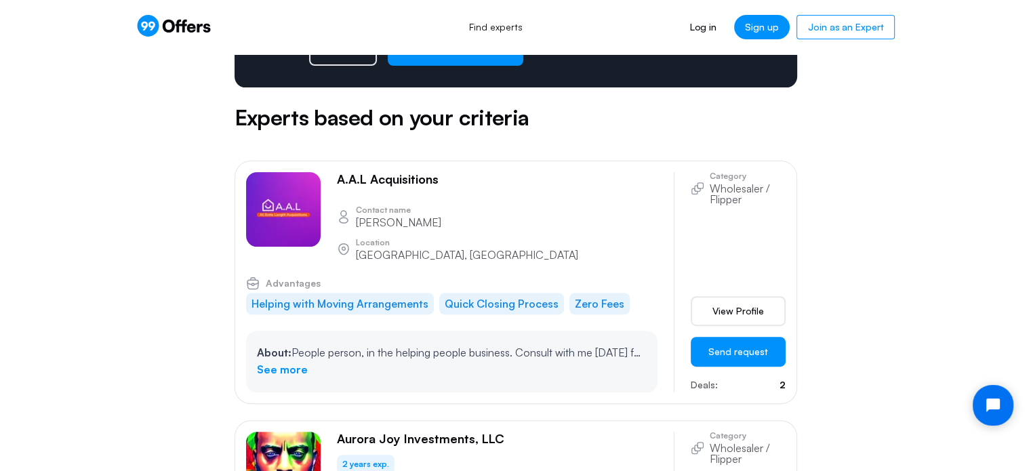
scroll to position [136, 0]
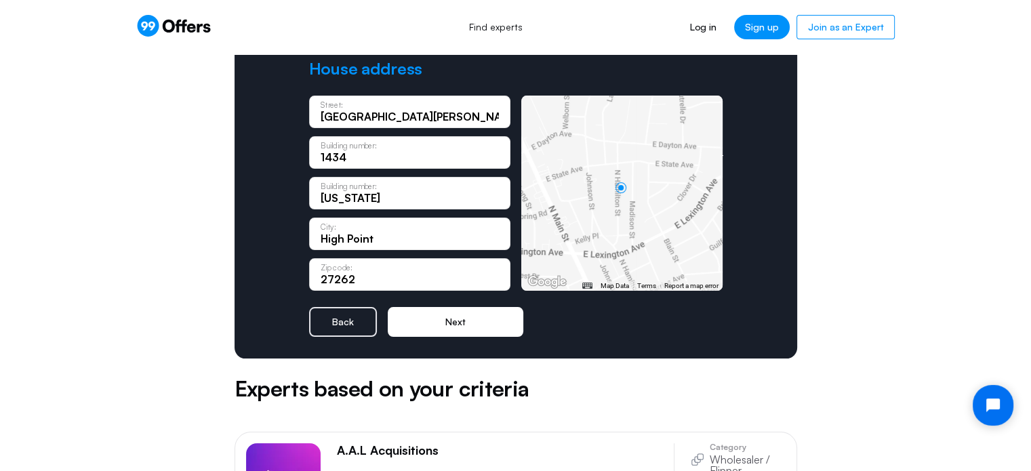
click at [461, 314] on button "Next" at bounding box center [456, 322] width 136 height 30
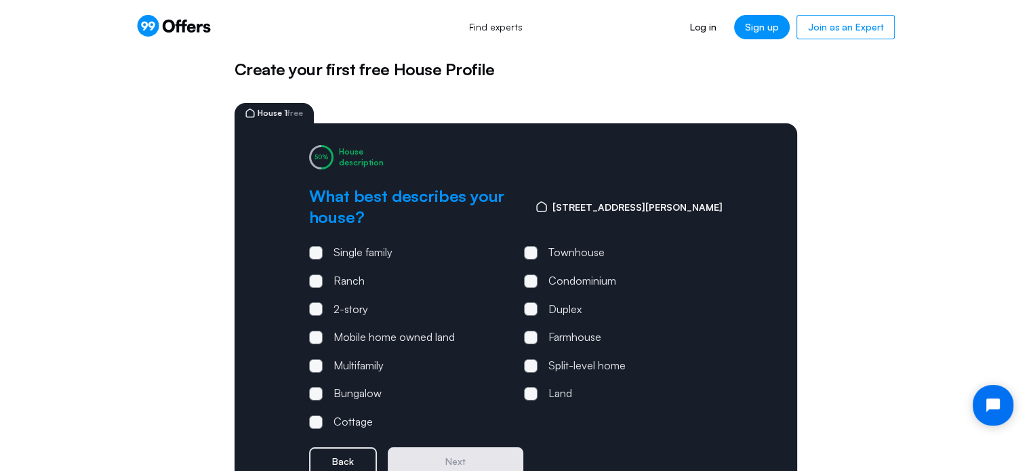
scroll to position [0, 0]
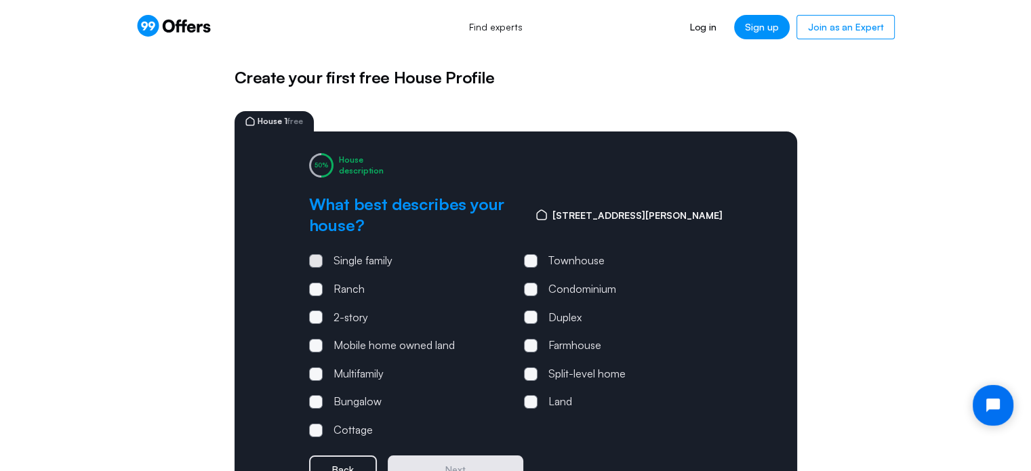
click at [315, 254] on span at bounding box center [316, 261] width 14 height 14
click at [0, 0] on input "Single family" at bounding box center [0, 0] width 0 height 0
click at [458, 455] on button "Next" at bounding box center [456, 470] width 136 height 30
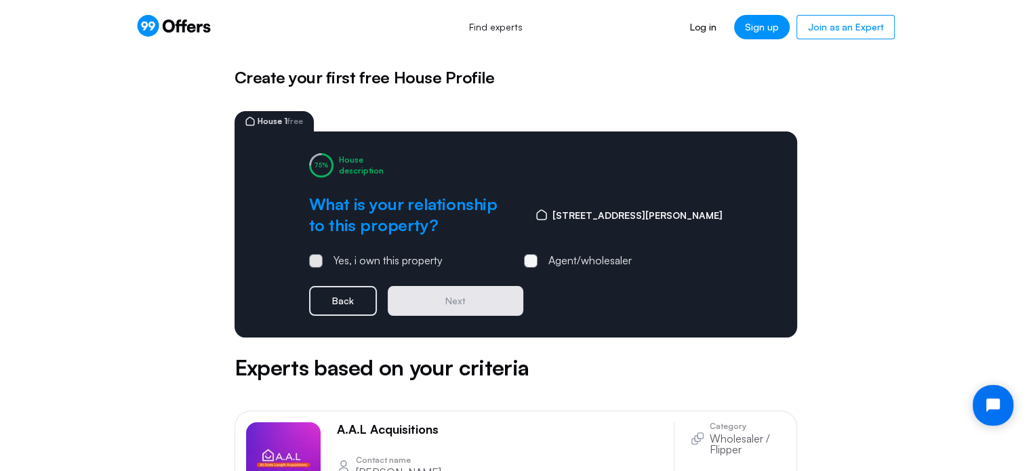
click at [322, 264] on label "Yes, i own this property" at bounding box center [376, 261] width 134 height 18
click at [0, 0] on input "Yes, i own this property" at bounding box center [0, 0] width 0 height 0
click at [428, 295] on button "Next" at bounding box center [456, 301] width 136 height 30
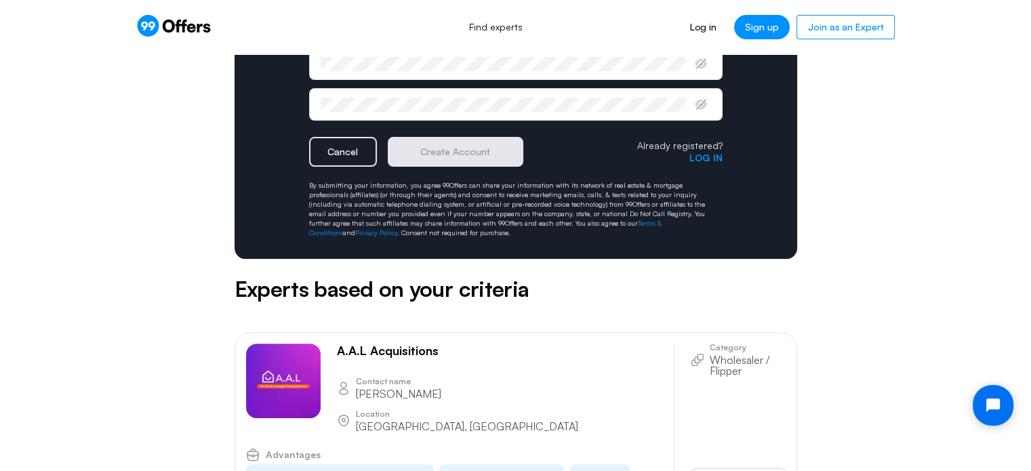
scroll to position [339, 0]
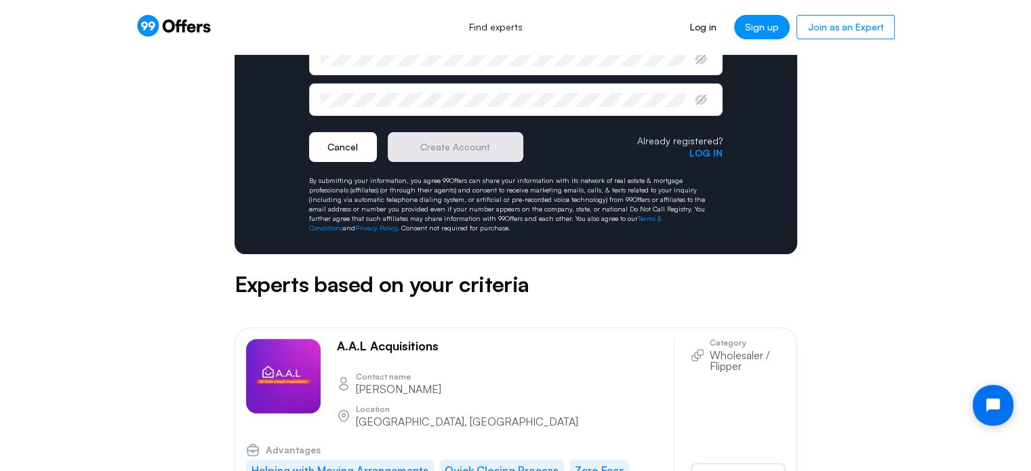
click at [355, 153] on button "Cancel" at bounding box center [343, 147] width 68 height 30
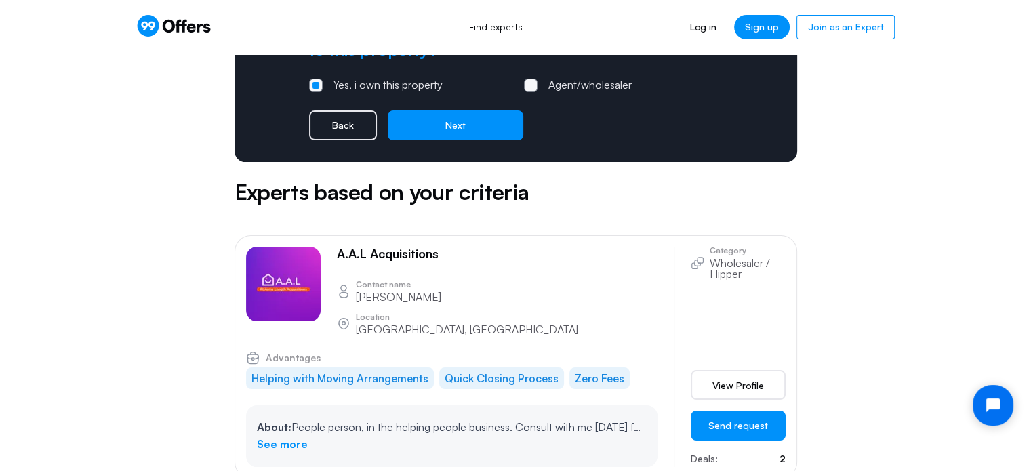
scroll to position [68, 0]
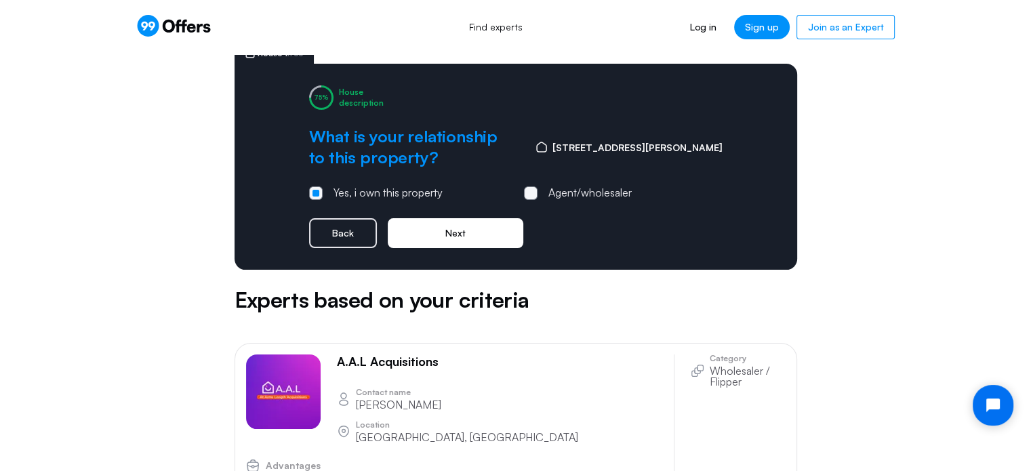
click at [415, 226] on button "Next" at bounding box center [456, 233] width 136 height 30
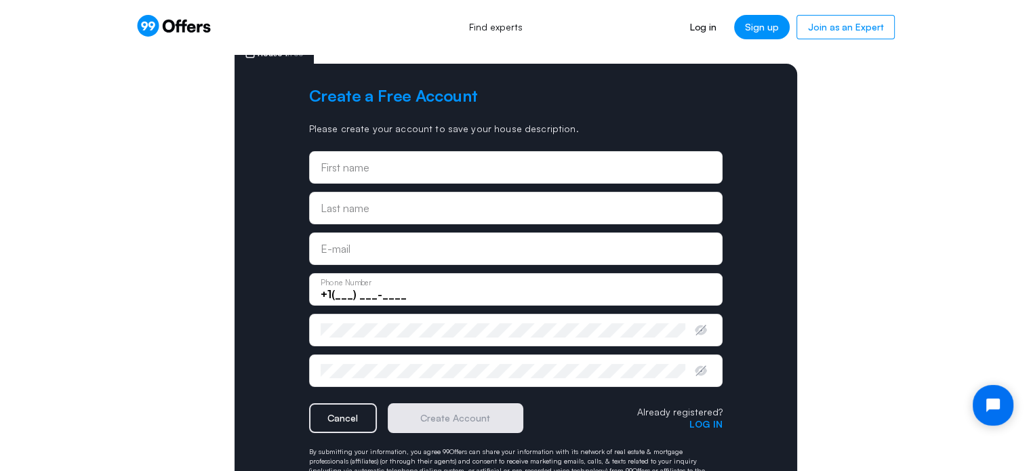
scroll to position [0, 0]
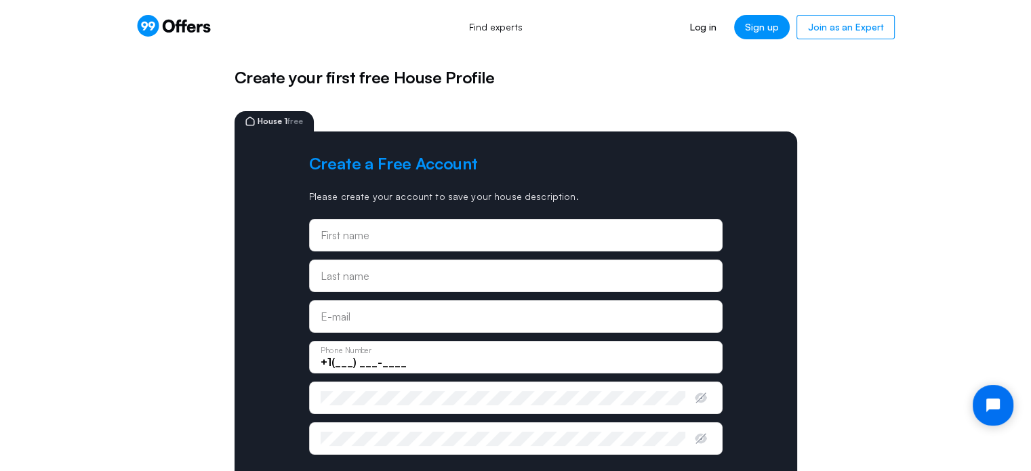
click at [150, 35] on icon at bounding box center [148, 26] width 22 height 22
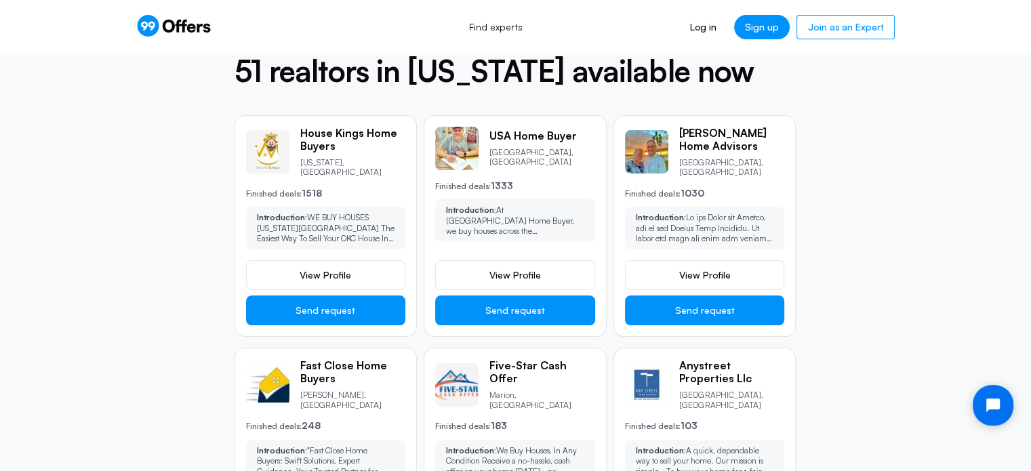
click at [316, 268] on span "View Profile" at bounding box center [326, 275] width 52 height 14
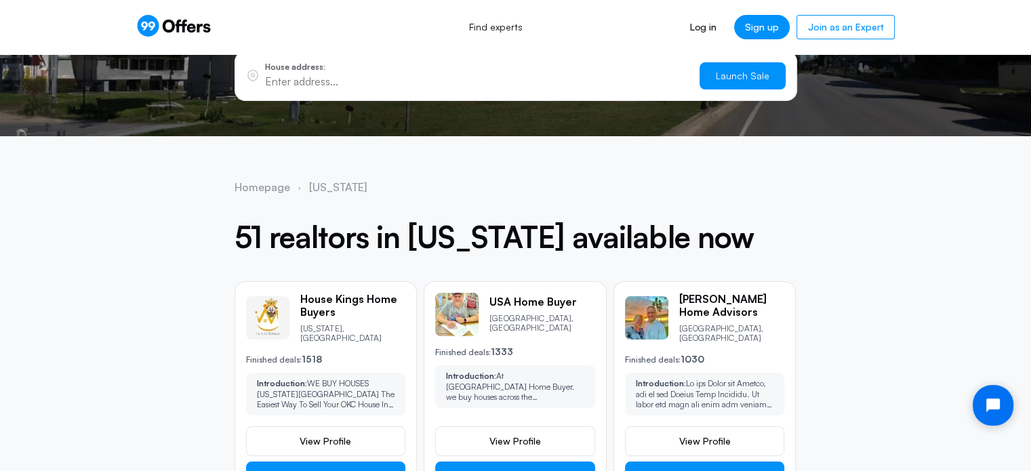
scroll to position [271, 0]
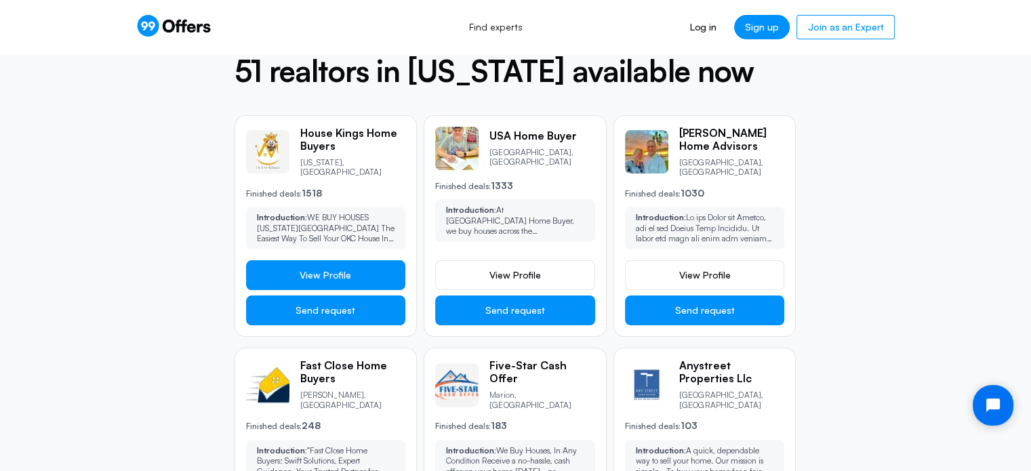
click at [329, 268] on span "View Profile" at bounding box center [326, 275] width 52 height 14
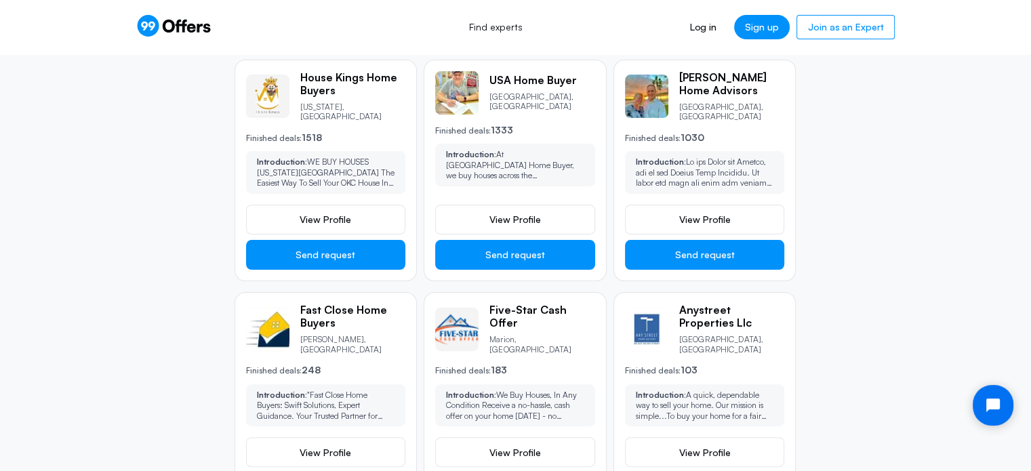
scroll to position [271, 0]
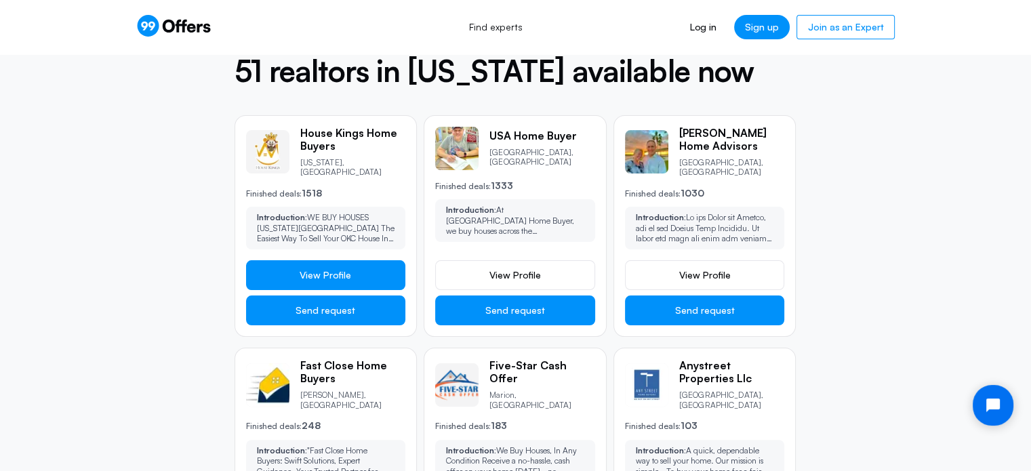
click at [307, 268] on span "View Profile" at bounding box center [326, 275] width 52 height 14
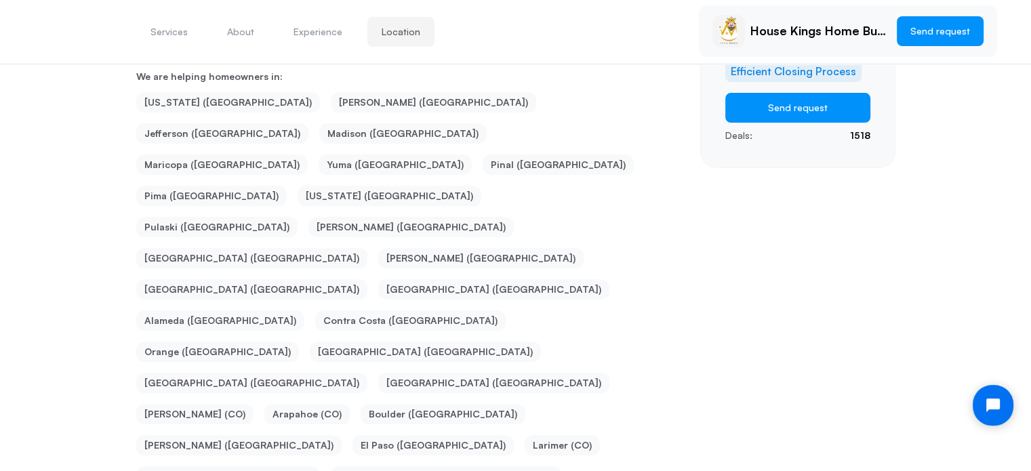
scroll to position [545, 0]
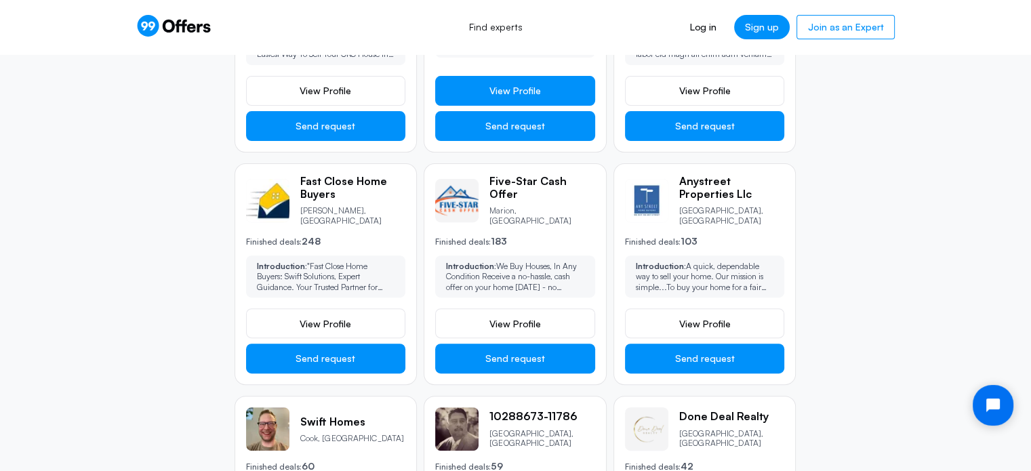
scroll to position [271, 0]
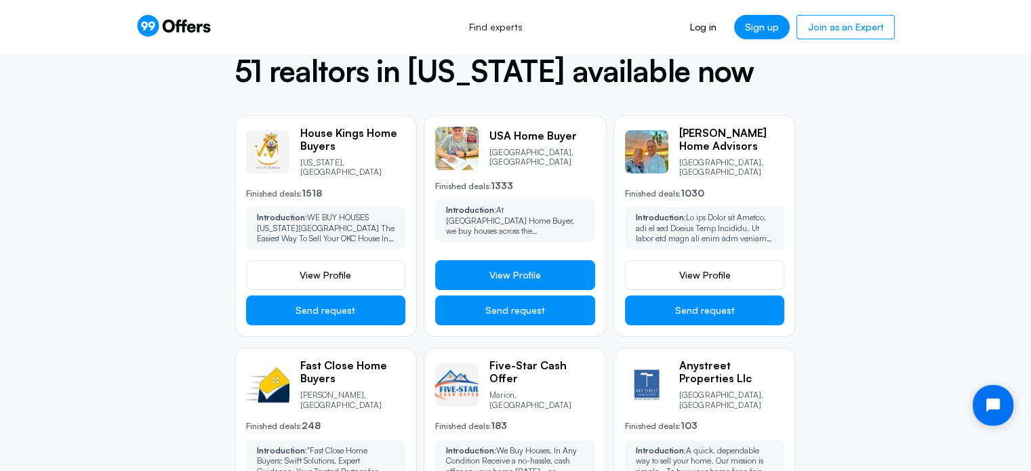
click at [498, 268] on span "View Profile" at bounding box center [515, 275] width 52 height 14
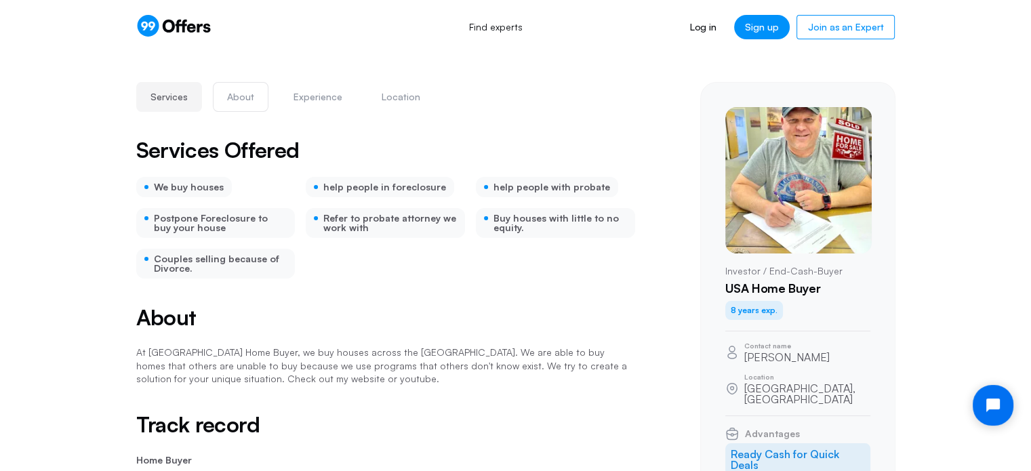
click at [239, 102] on button "About" at bounding box center [241, 97] width 56 height 30
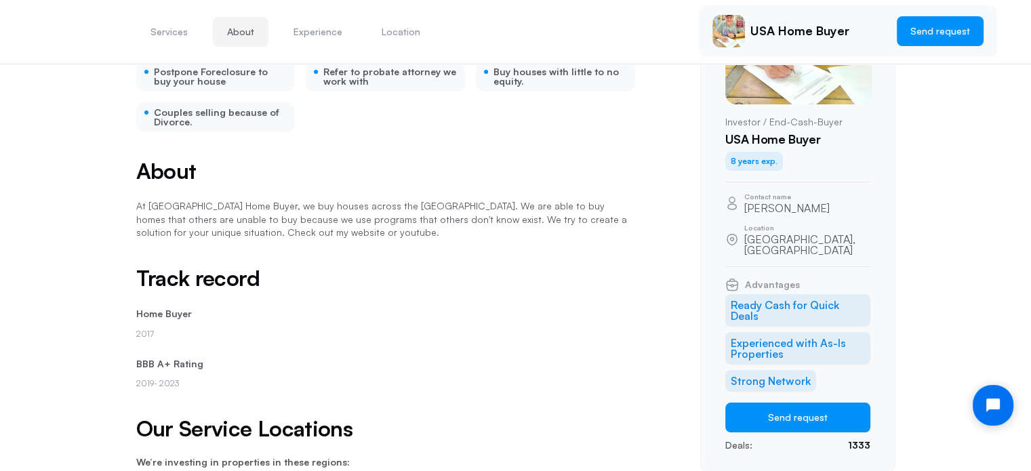
scroll to position [68, 0]
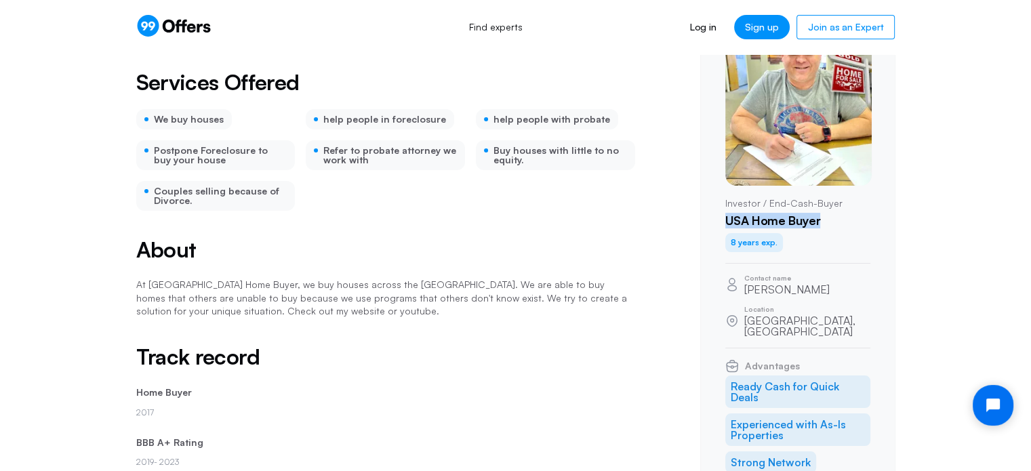
drag, startPoint x: 727, startPoint y: 214, endPoint x: 823, endPoint y: 226, distance: 96.3
click at [823, 226] on h1 "USA Home Buyer" at bounding box center [797, 221] width 145 height 15
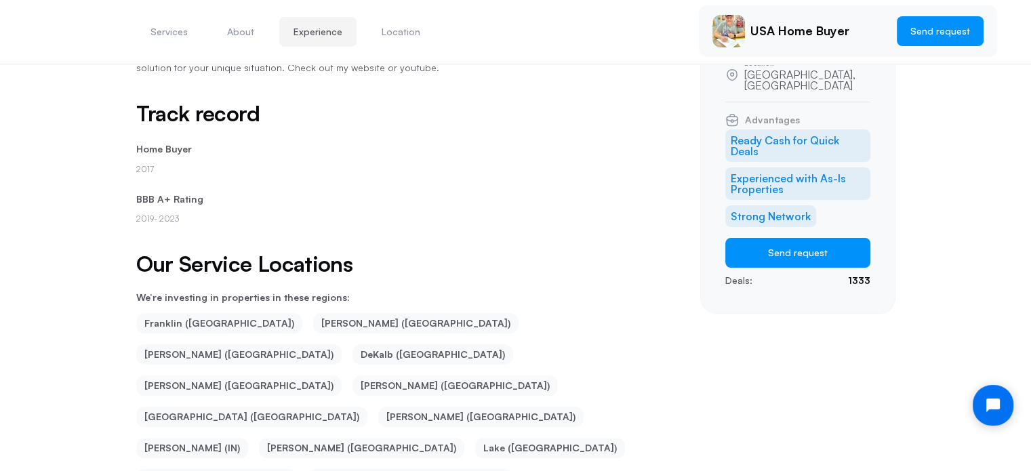
scroll to position [277, 0]
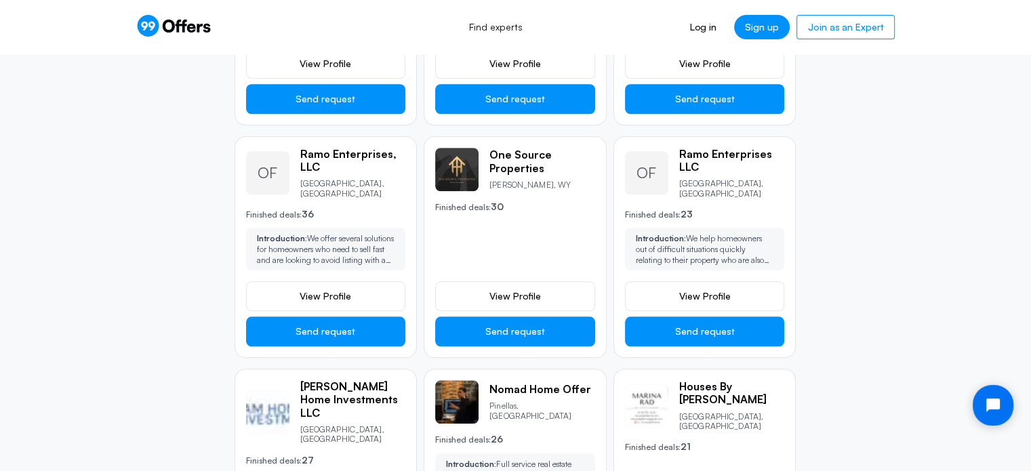
scroll to position [1288, 0]
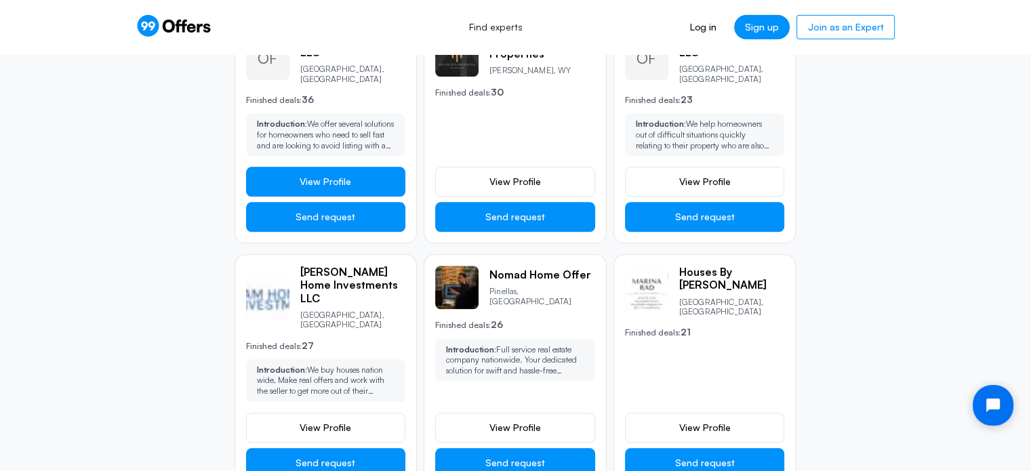
click at [300, 175] on span "View Profile" at bounding box center [326, 182] width 52 height 14
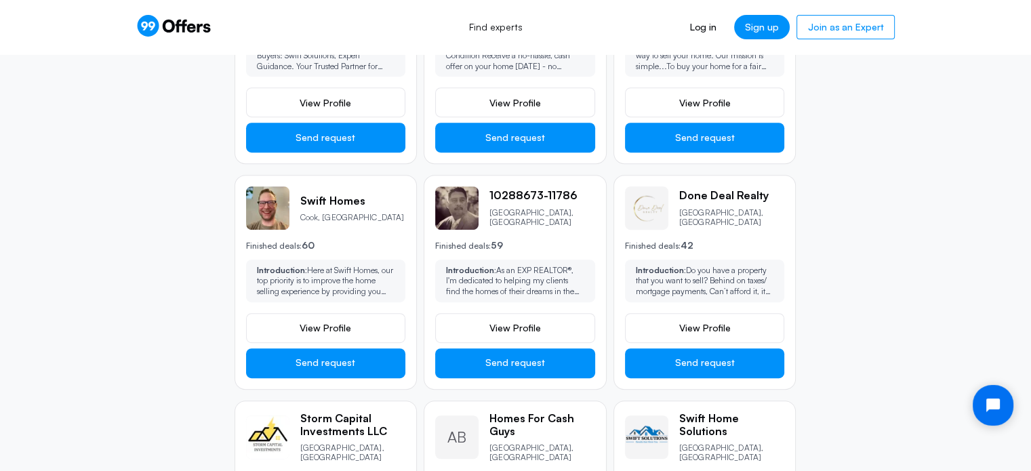
scroll to position [678, 0]
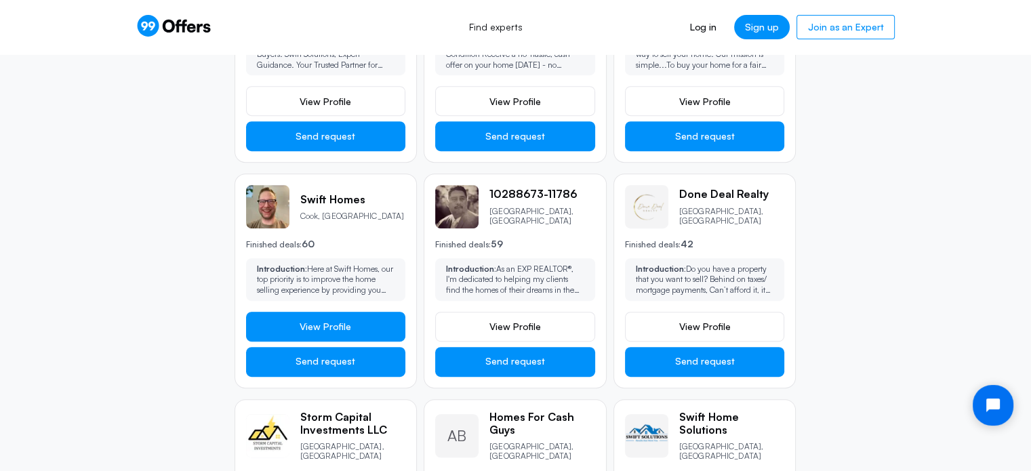
click at [294, 312] on link "View Profile" at bounding box center [326, 327] width 160 height 30
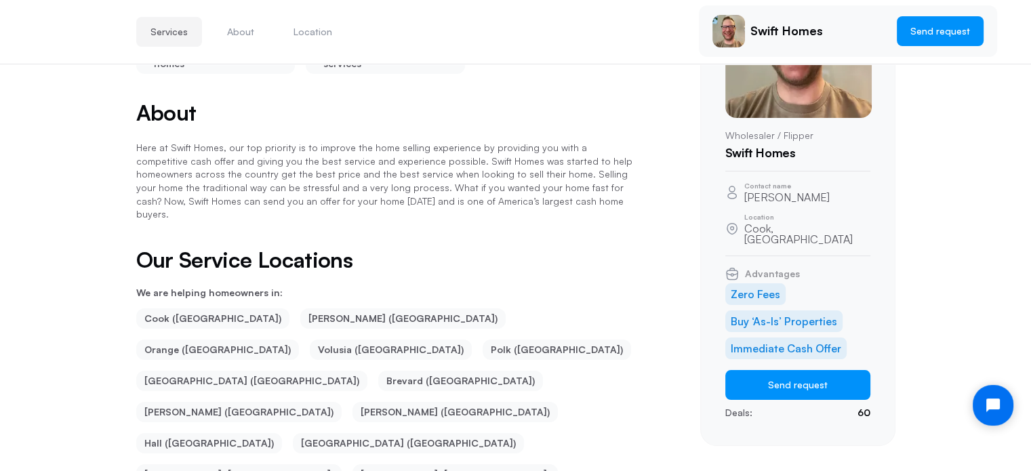
scroll to position [138, 0]
